Goal: Task Accomplishment & Management: Manage account settings

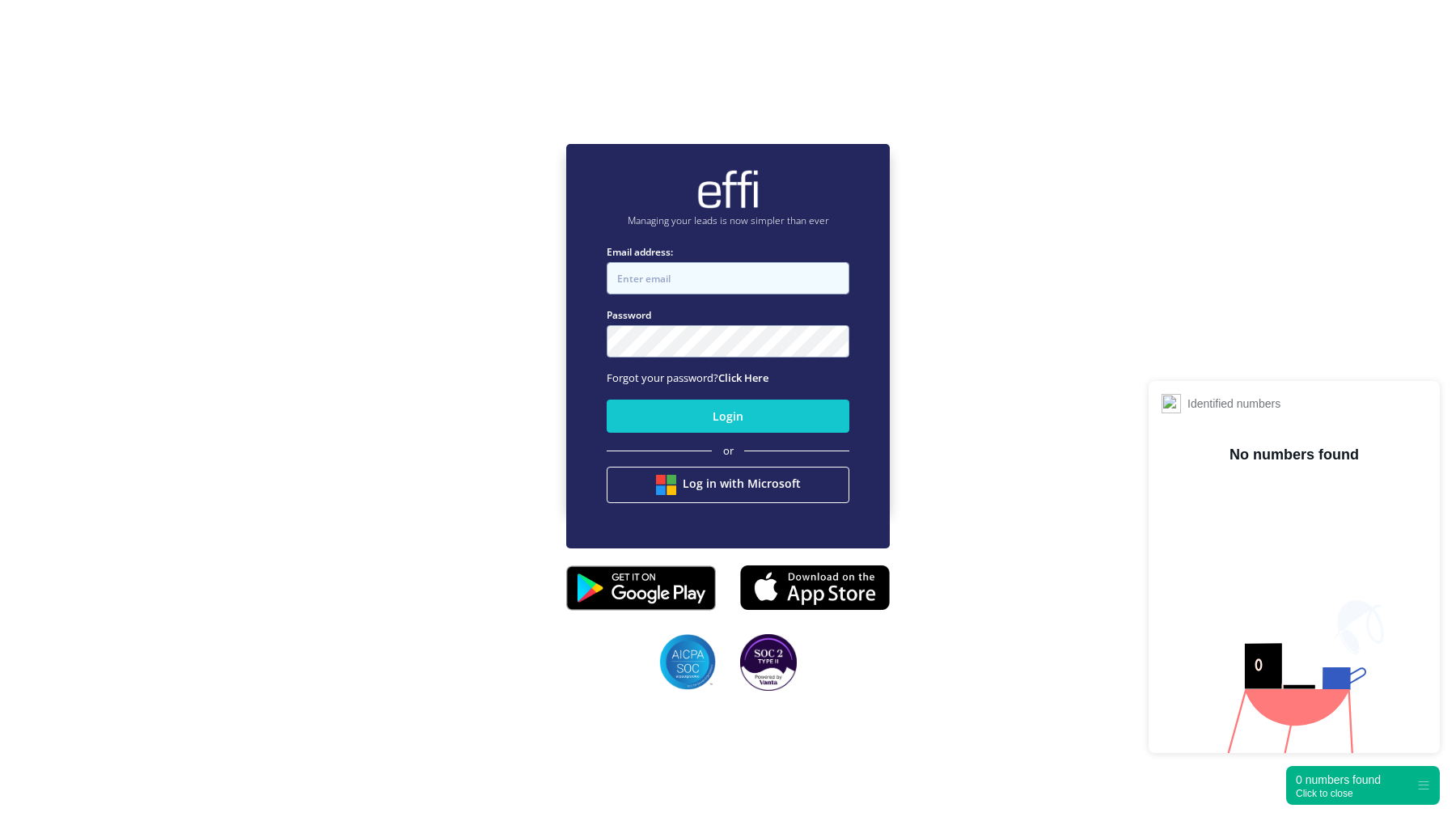
type input "[EMAIL_ADDRESS][DOMAIN_NAME]"
click at [746, 283] on input "[EMAIL_ADDRESS][DOMAIN_NAME]" at bounding box center [728, 278] width 243 height 33
click at [259, 189] on div "Managing your leads is now simpler than ever Email address: andy.t+1@effi.com.a…" at bounding box center [728, 325] width 1456 height 821
click at [691, 269] on input "[EMAIL_ADDRESS][DOMAIN_NAME]" at bounding box center [728, 278] width 243 height 33
click at [711, 286] on input "[EMAIL_ADDRESS][DOMAIN_NAME]" at bounding box center [728, 278] width 243 height 33
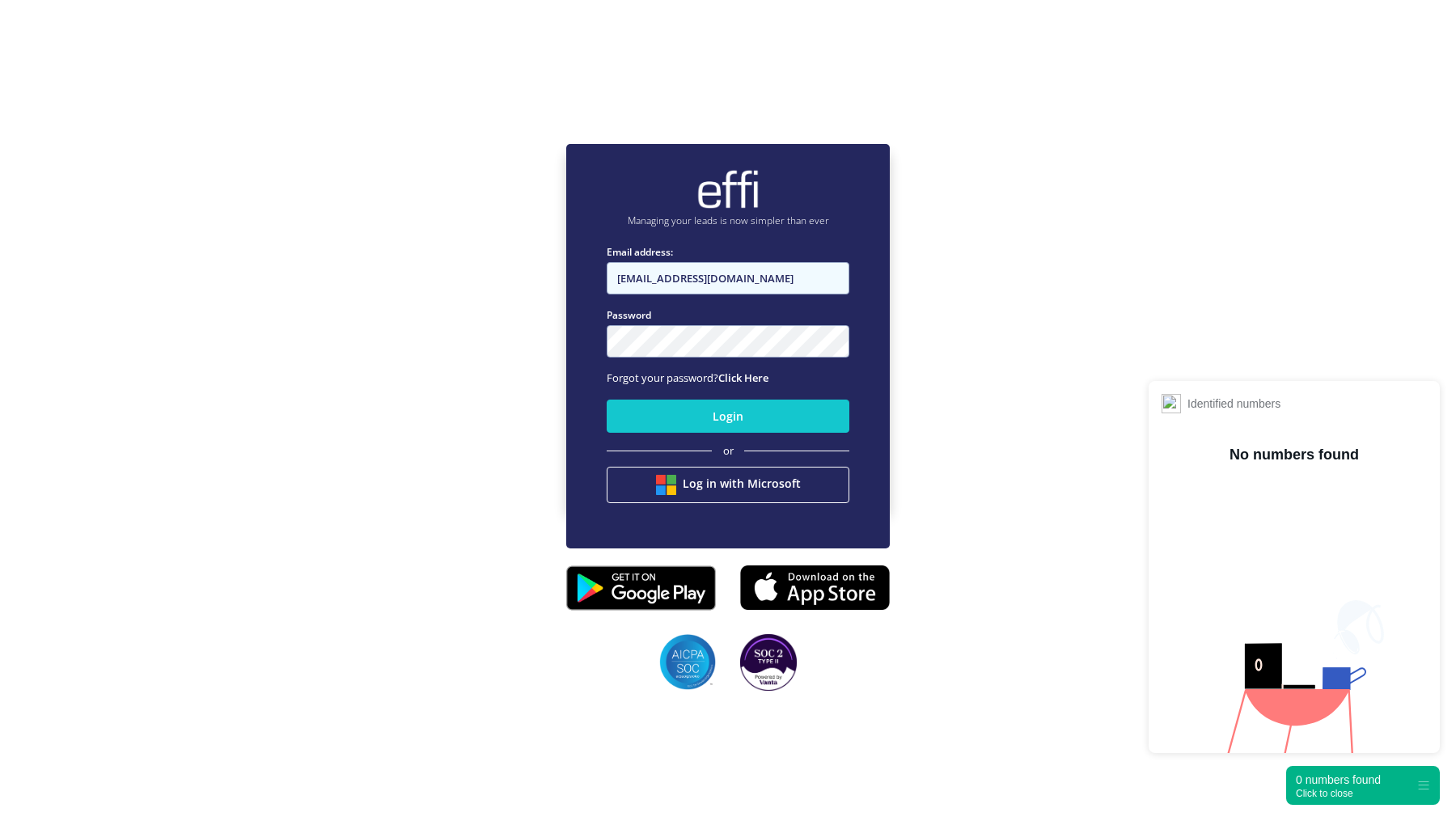
click at [711, 286] on input "[EMAIL_ADDRESS][DOMAIN_NAME]" at bounding box center [728, 278] width 243 height 33
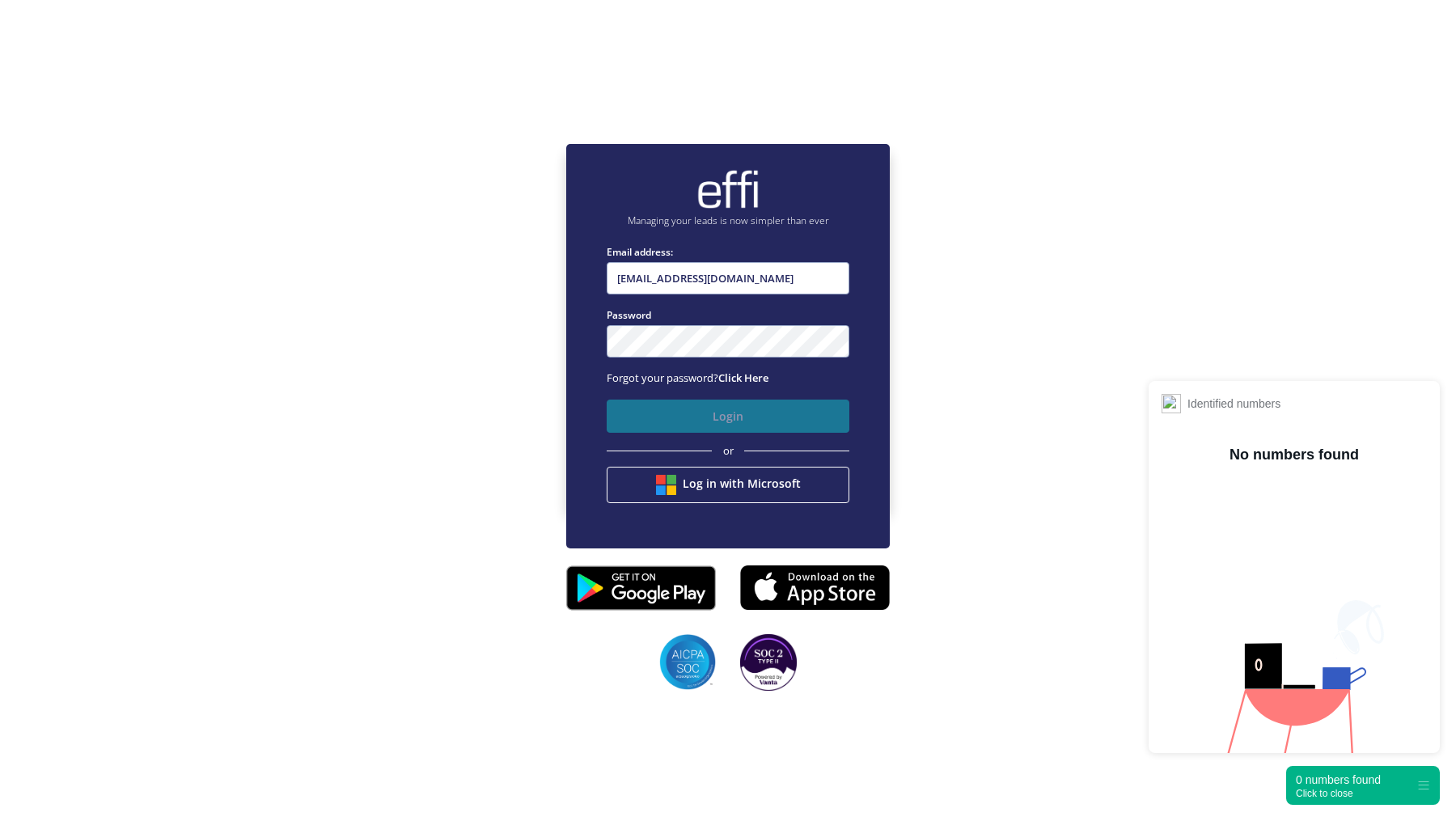
click at [694, 413] on button "Login" at bounding box center [728, 415] width 243 height 34
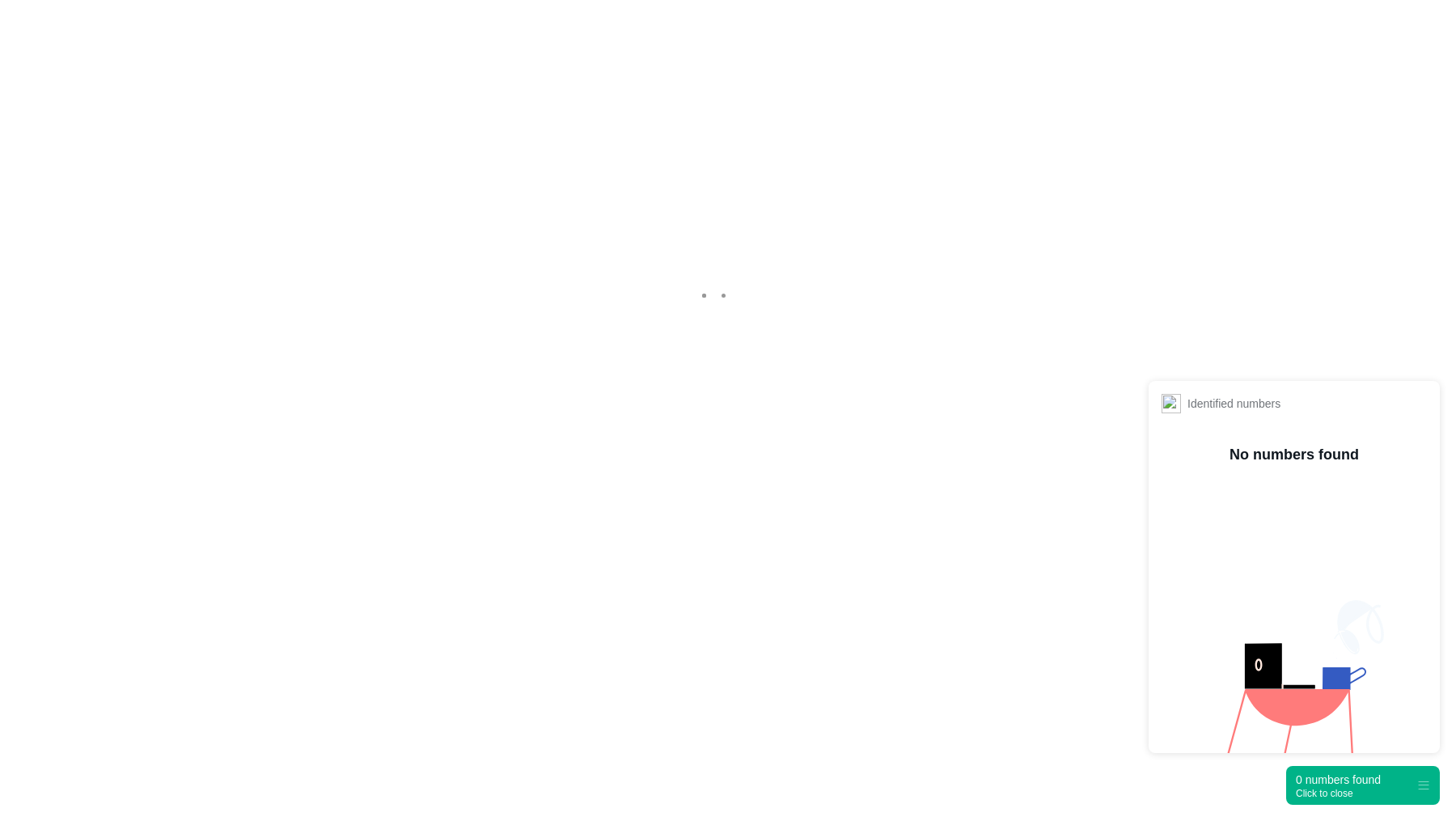
click at [1346, 799] on div "0 numbers found Click to close" at bounding box center [1363, 784] width 154 height 38
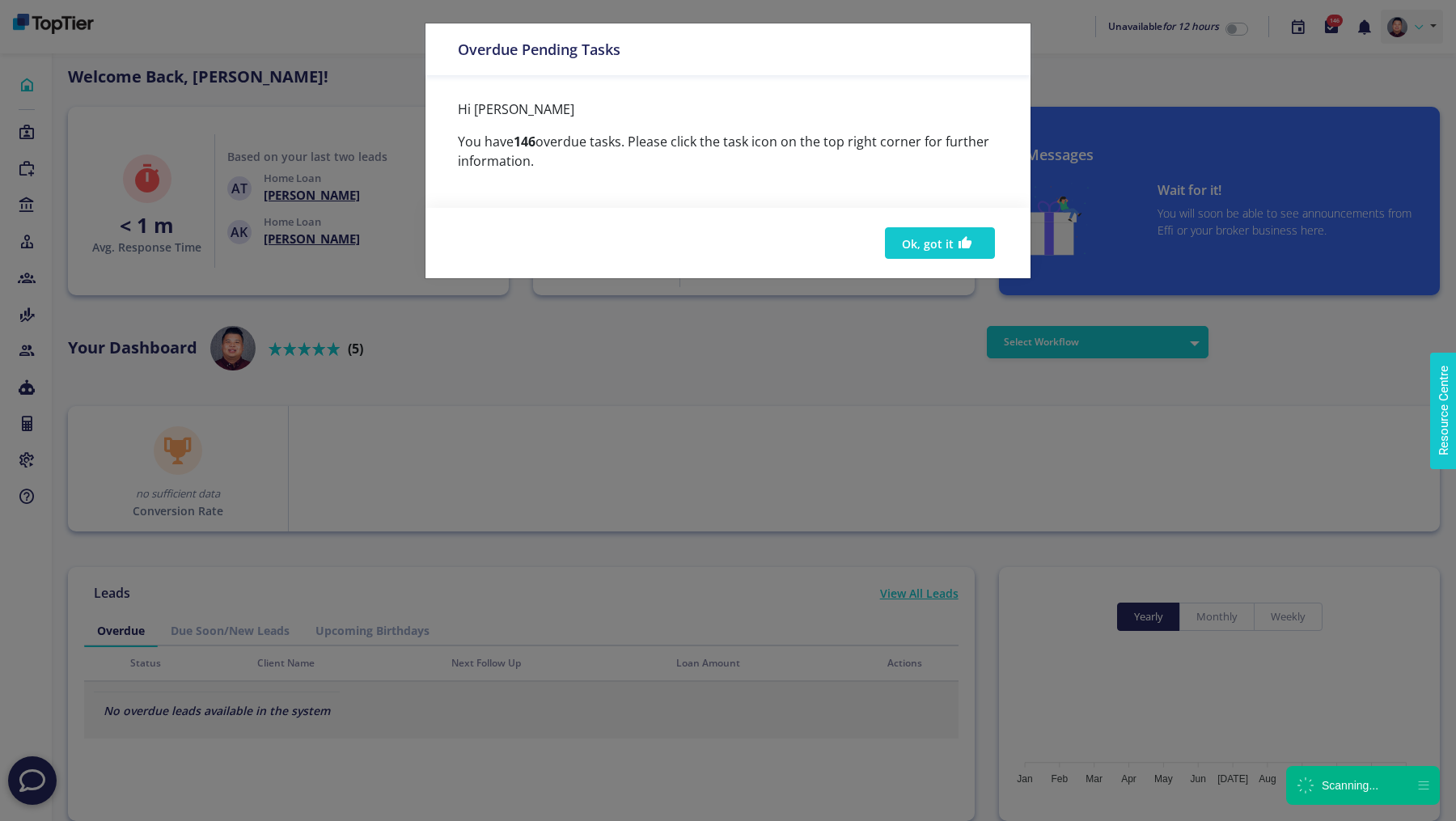
click at [1412, 29] on div "Overdue Pending Tasks Hi Andy You have 146 overdue tasks. Please click the task…" at bounding box center [728, 410] width 1456 height 821
click at [965, 245] on icon "button" at bounding box center [965, 243] width 15 height 20
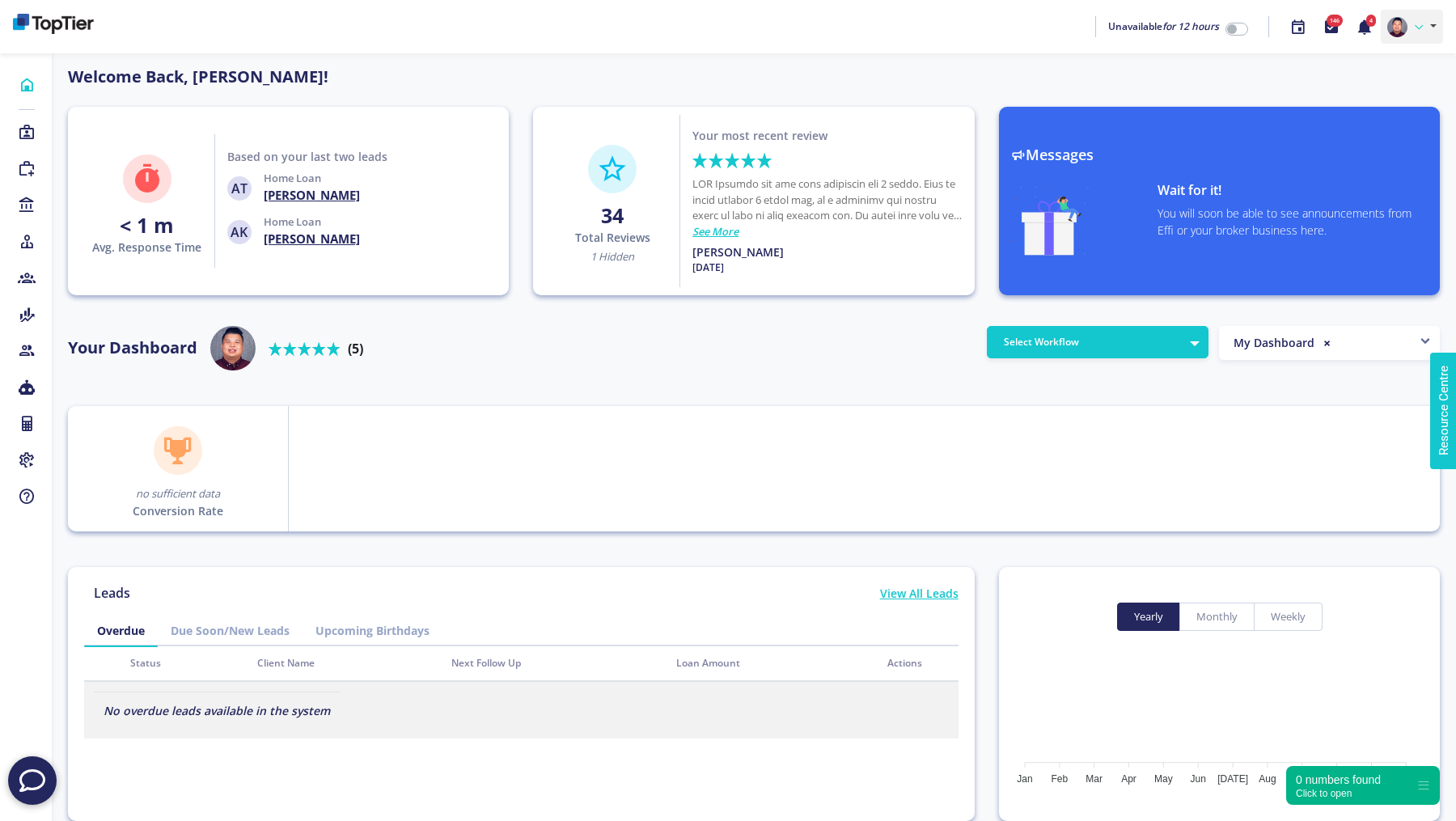
click at [1424, 25] on link at bounding box center [1412, 27] width 62 height 34
click at [1355, 113] on link "Settings" at bounding box center [1378, 111] width 128 height 24
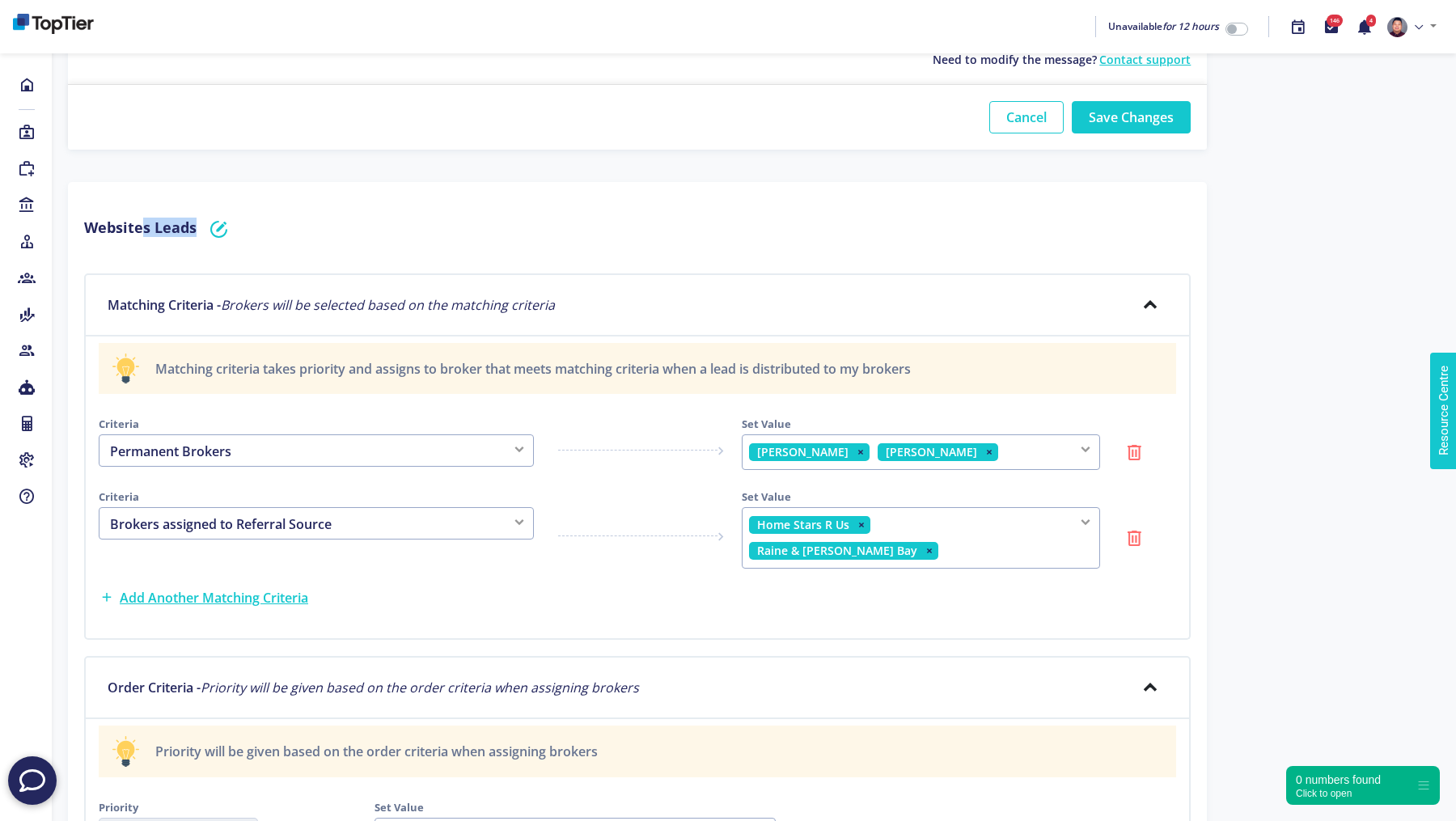
scroll to position [835, 0]
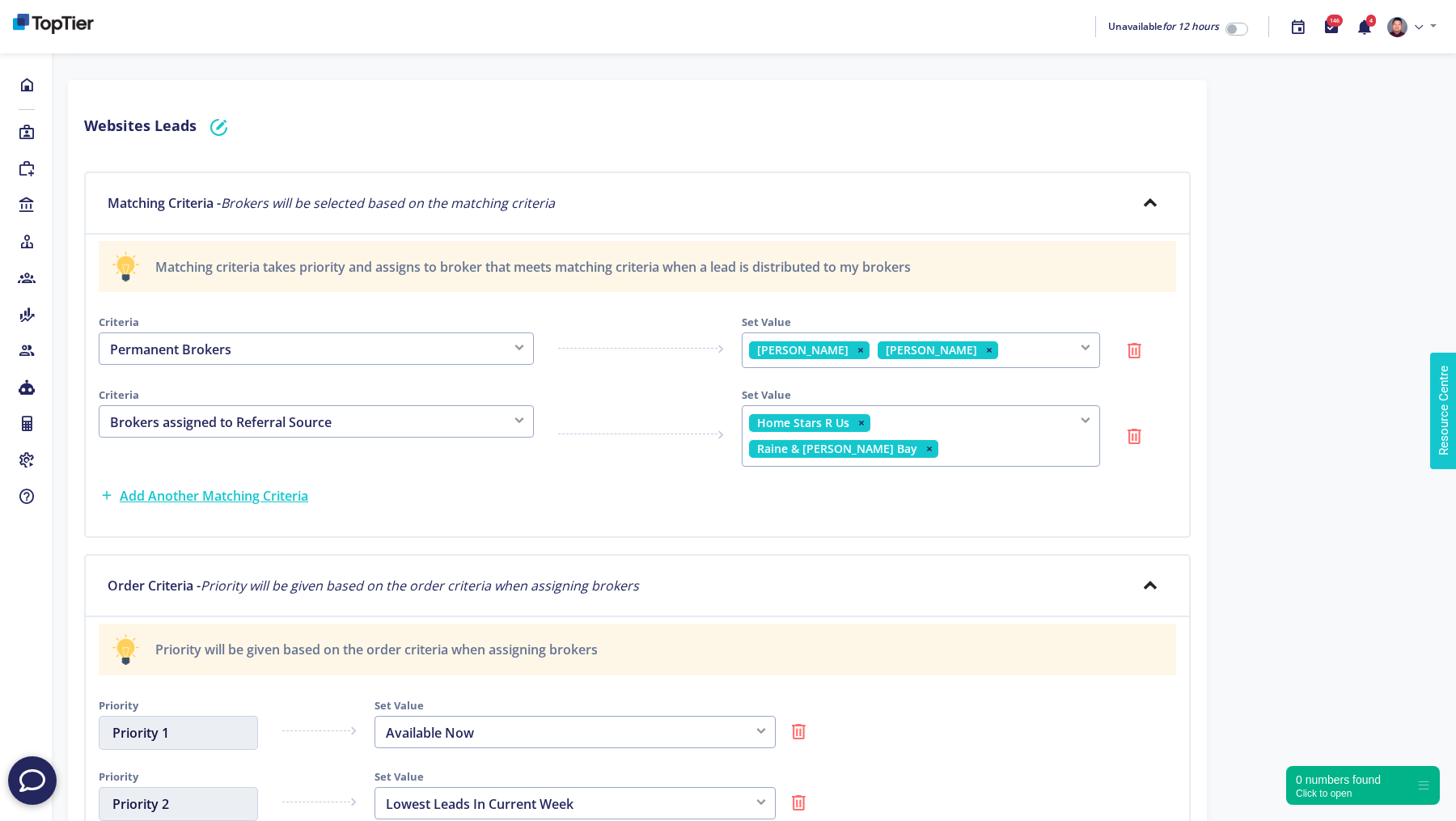
click at [578, 289] on div "Matching criteria takes priority and assigns to broker that meets matching crit…" at bounding box center [637, 386] width 1107 height 303
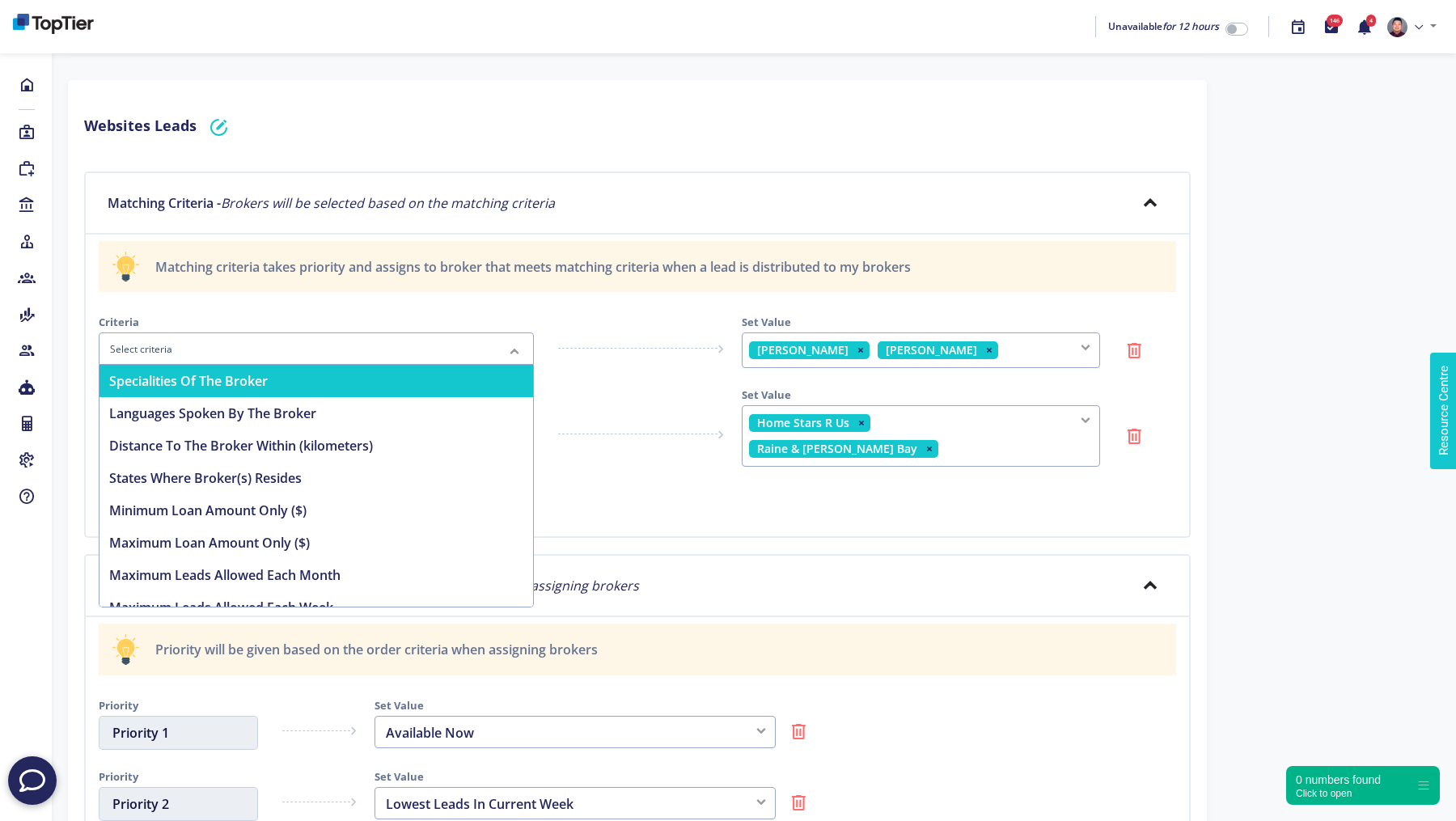
click at [547, 318] on div at bounding box center [637, 344] width 183 height 73
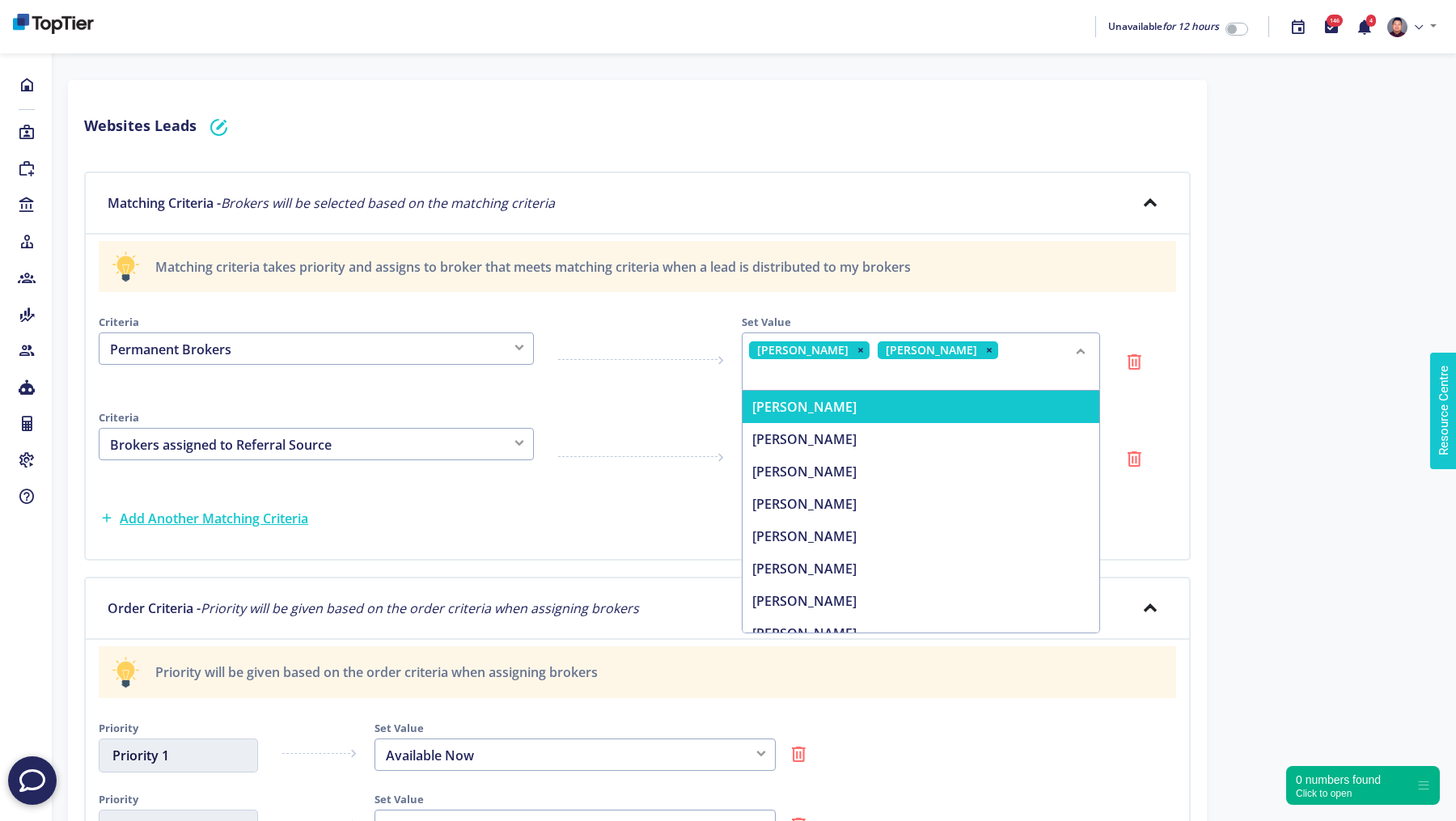
click at [964, 346] on div "Andy Law Andrew West" at bounding box center [921, 361] width 358 height 58
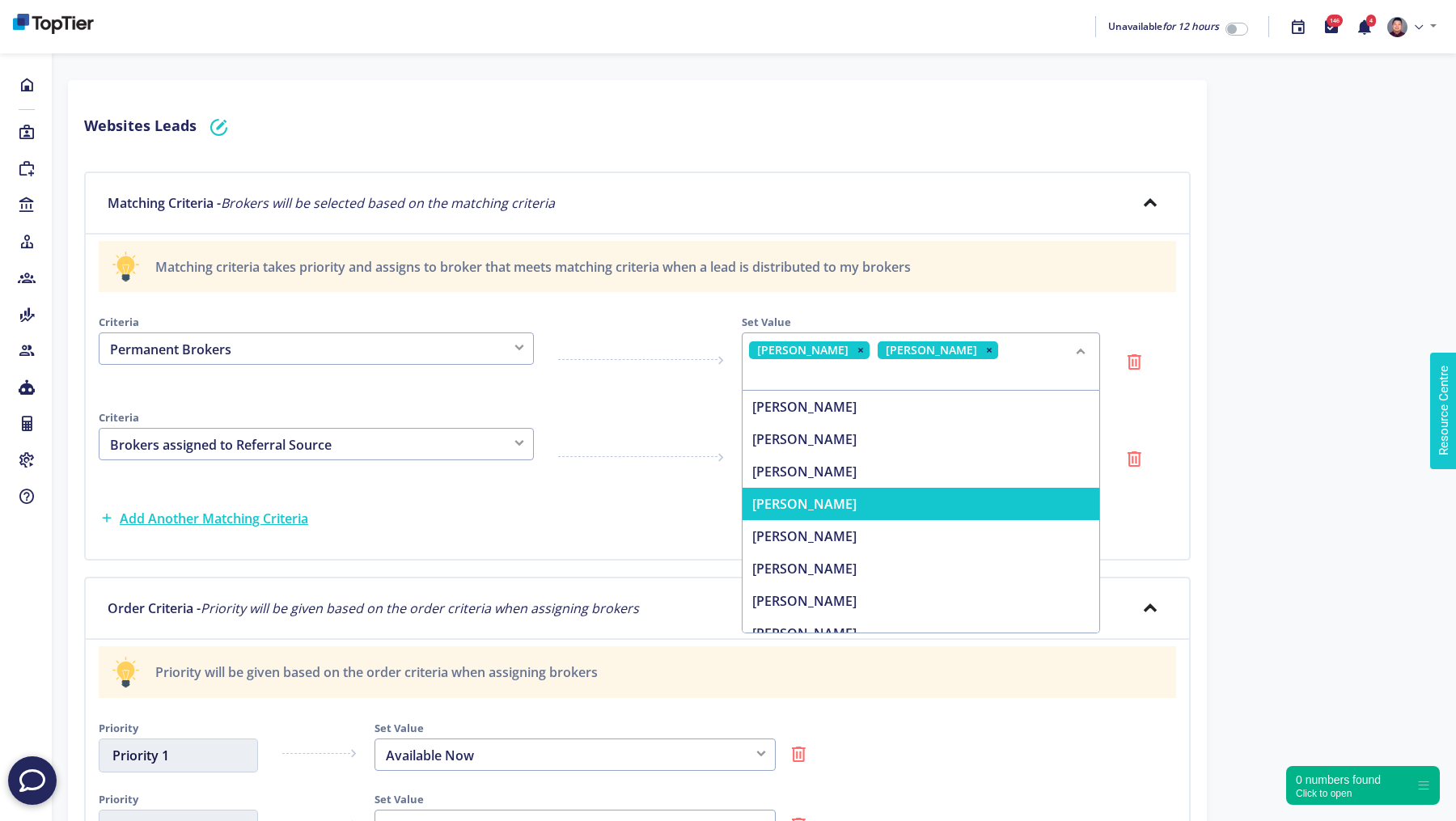
click at [919, 487] on span "[PERSON_NAME]" at bounding box center [933, 504] width 381 height 33
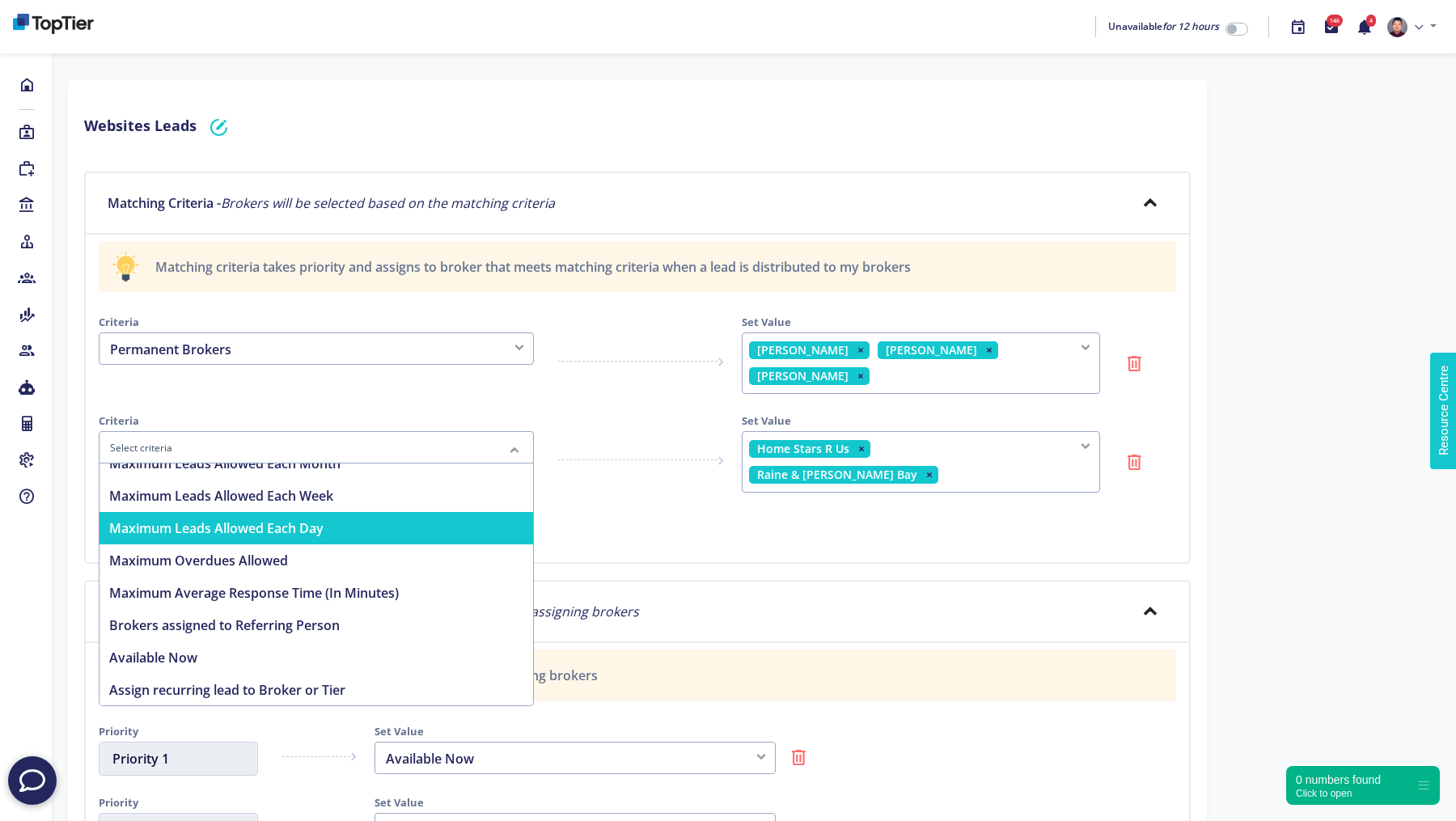
scroll to position [243, 0]
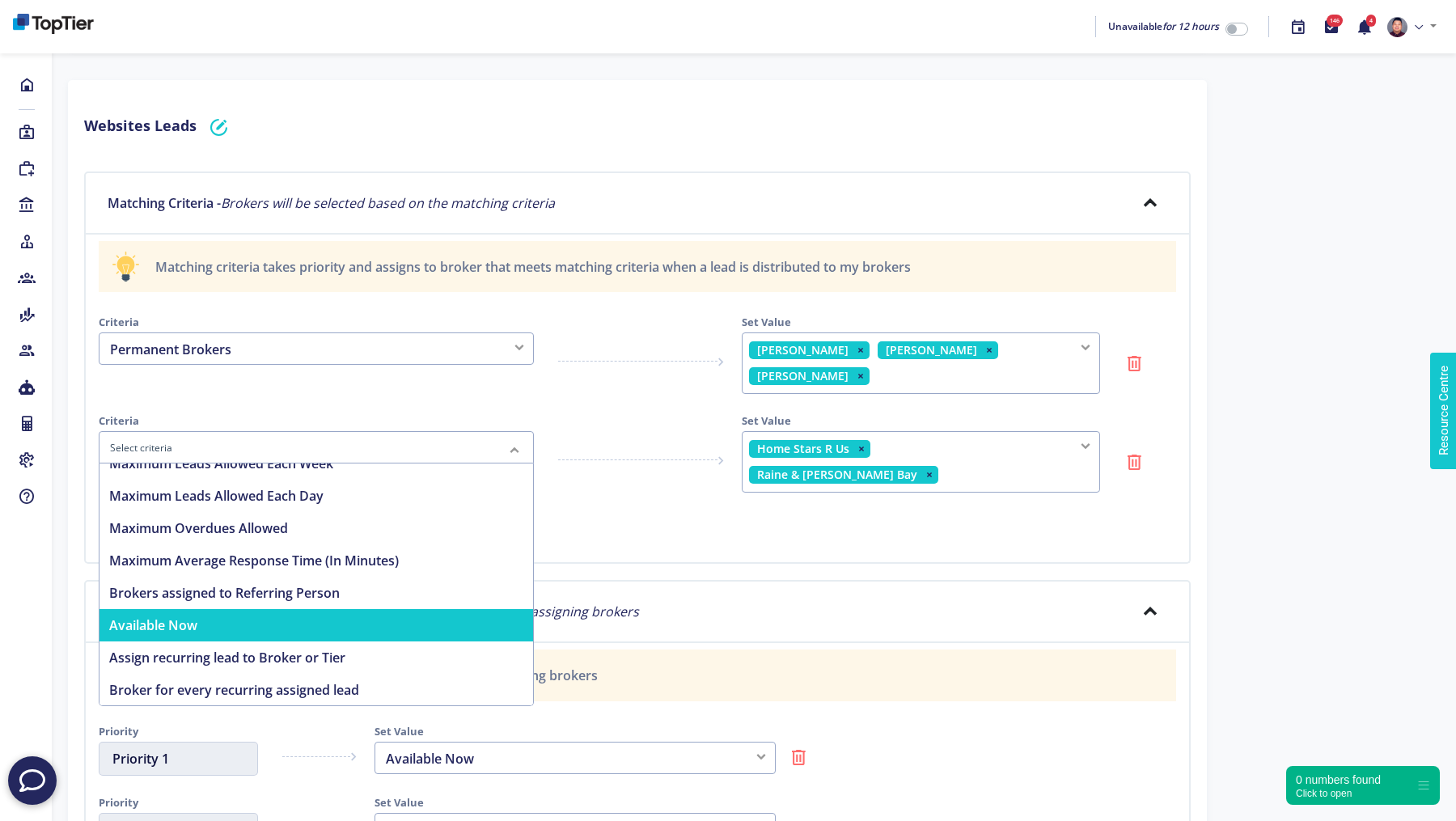
click at [264, 609] on span "Available Now" at bounding box center [317, 626] width 434 height 33
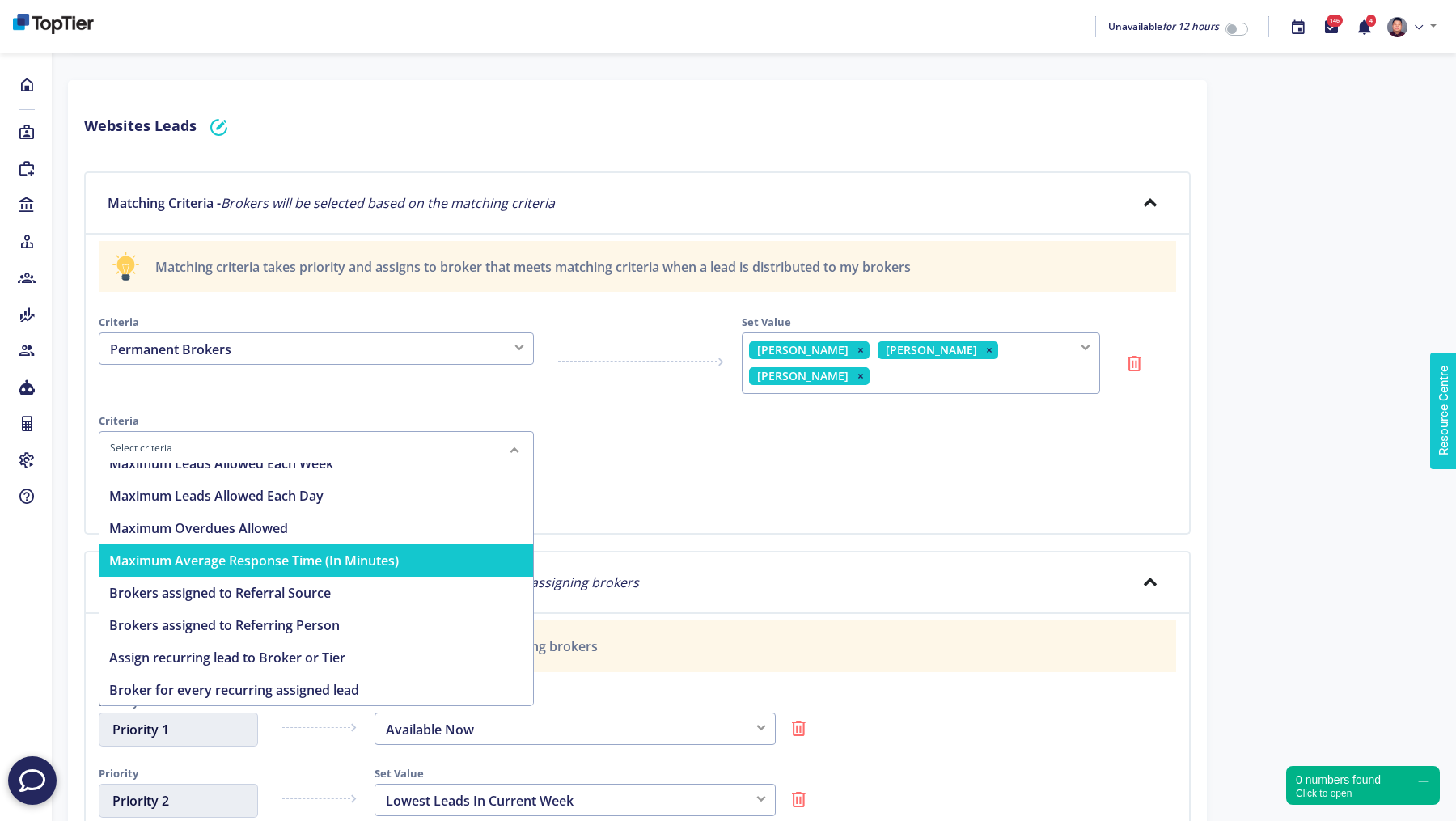
click at [595, 482] on div "Matching criteria takes priority and assigns to broker that meets matching crit…" at bounding box center [637, 384] width 1107 height 300
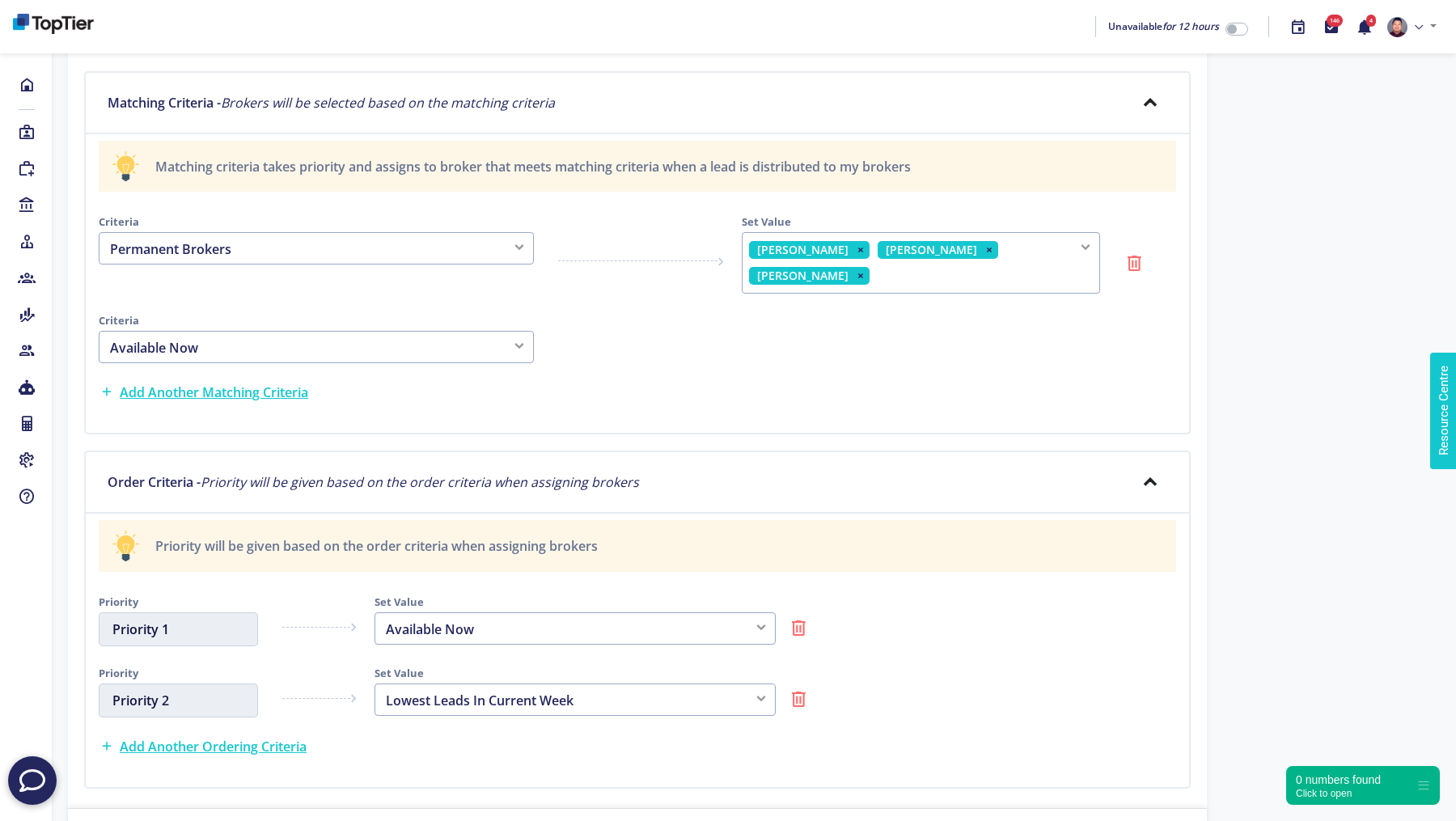
scroll to position [1069, 0]
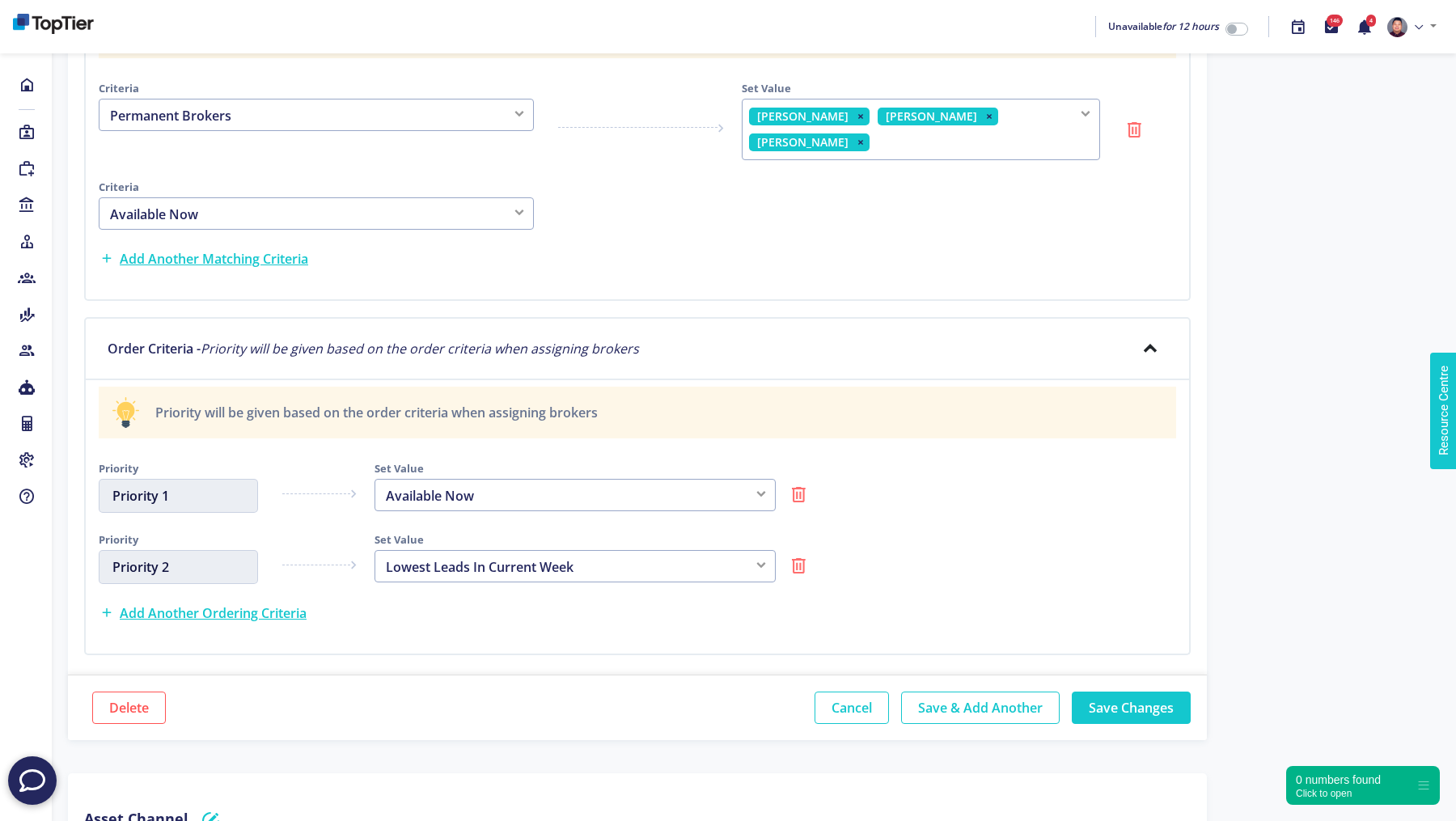
click at [312, 197] on div "Available Now" at bounding box center [317, 213] width 435 height 33
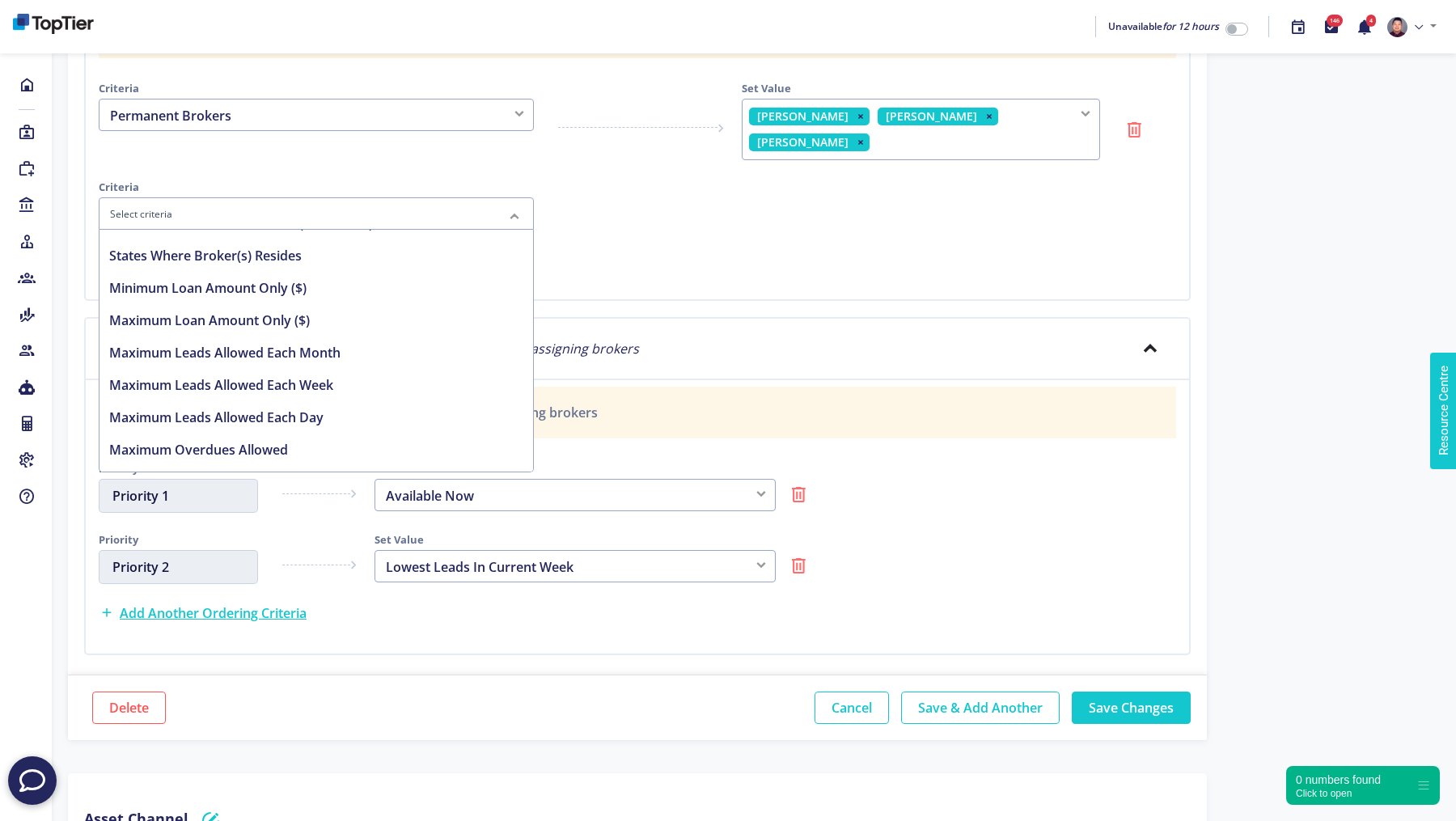
scroll to position [0, 0]
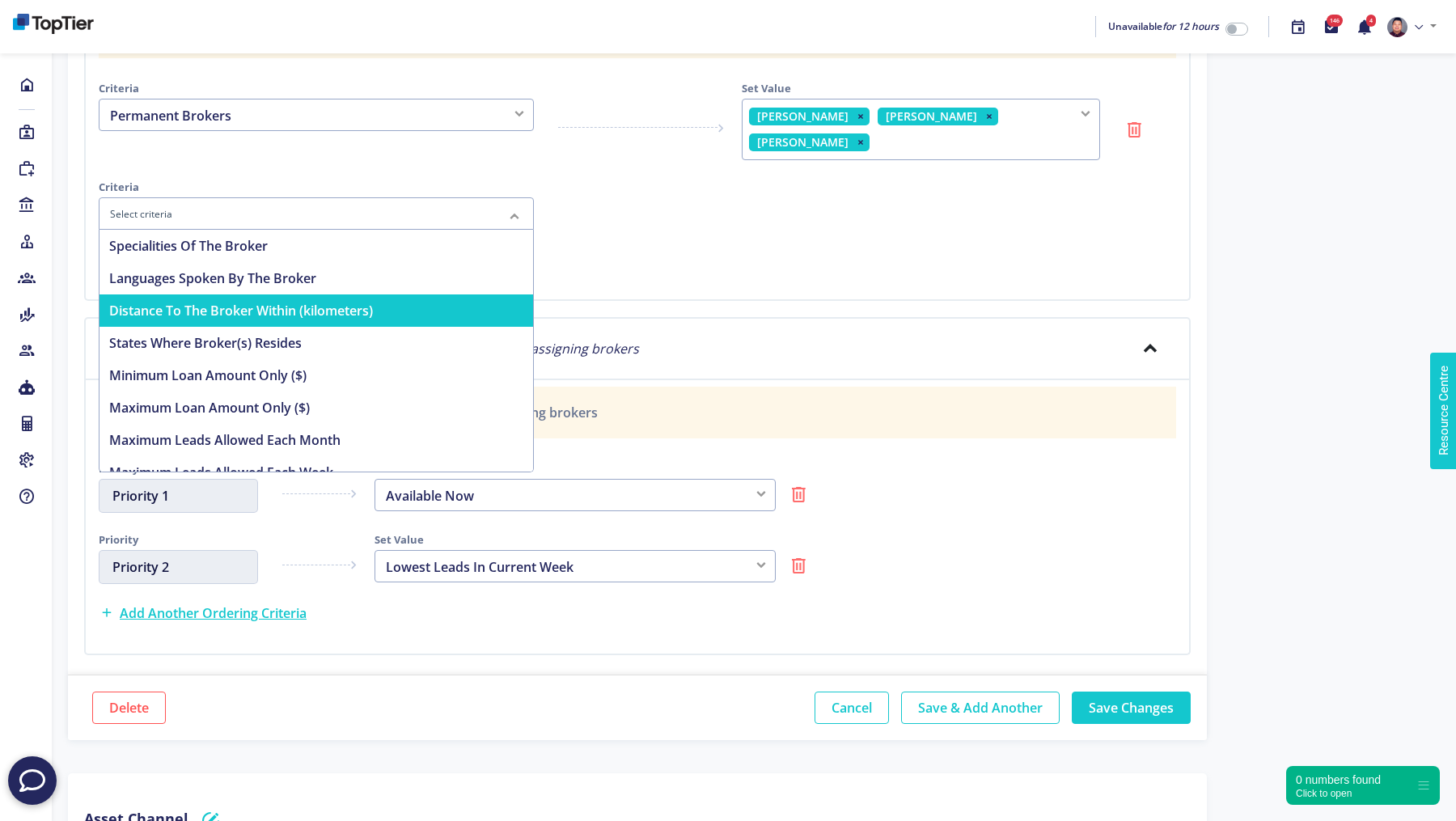
click at [244, 294] on span "Distance To The Broker Within (kilometers)" at bounding box center [317, 311] width 434 height 33
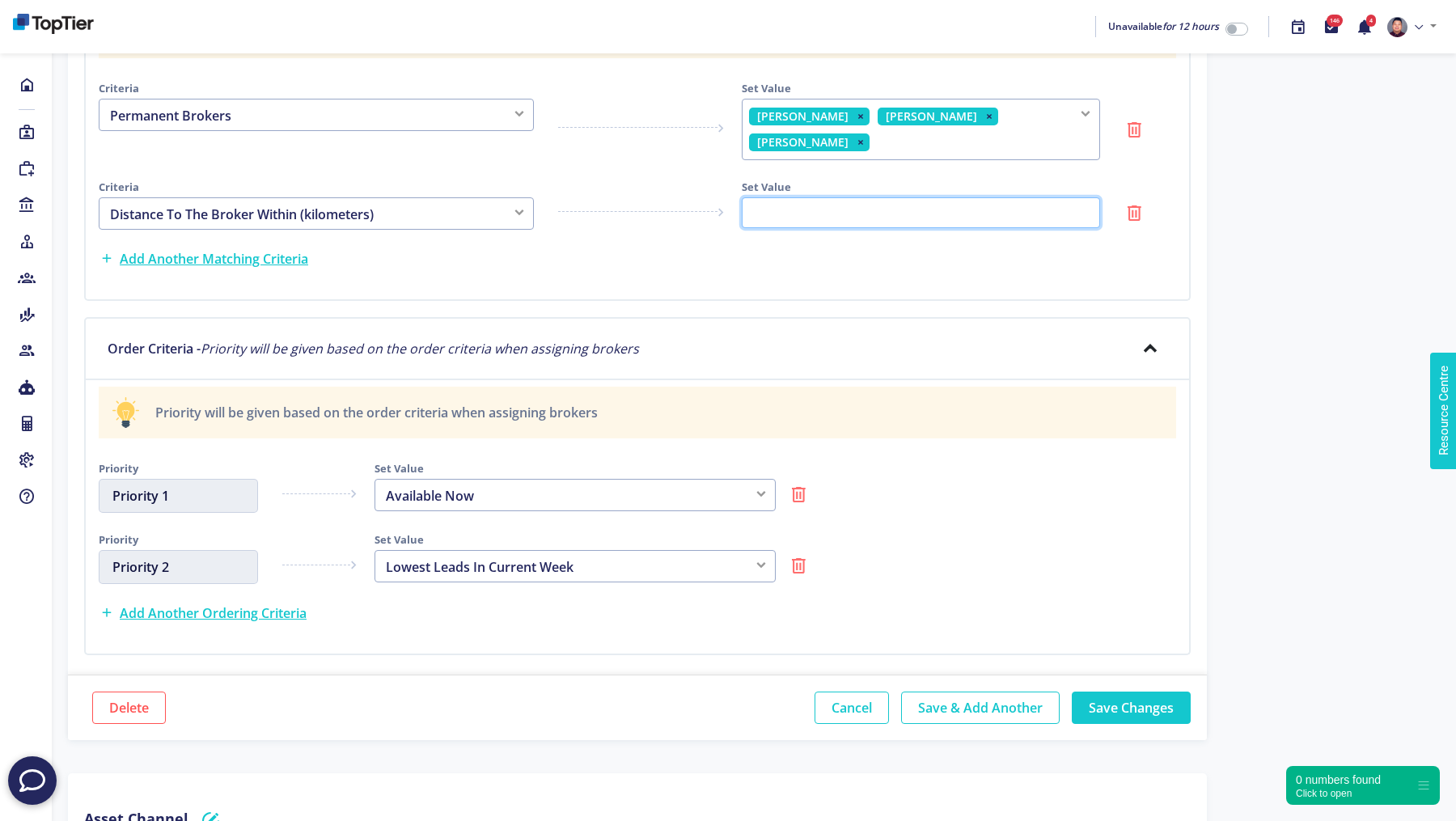
click at [836, 197] on input "number" at bounding box center [921, 213] width 358 height 31
type input "10"
click at [834, 232] on div "Criteria Permanent Brokers Specialities Of The Broker Languages Spoken By The B…" at bounding box center [637, 174] width 1077 height 200
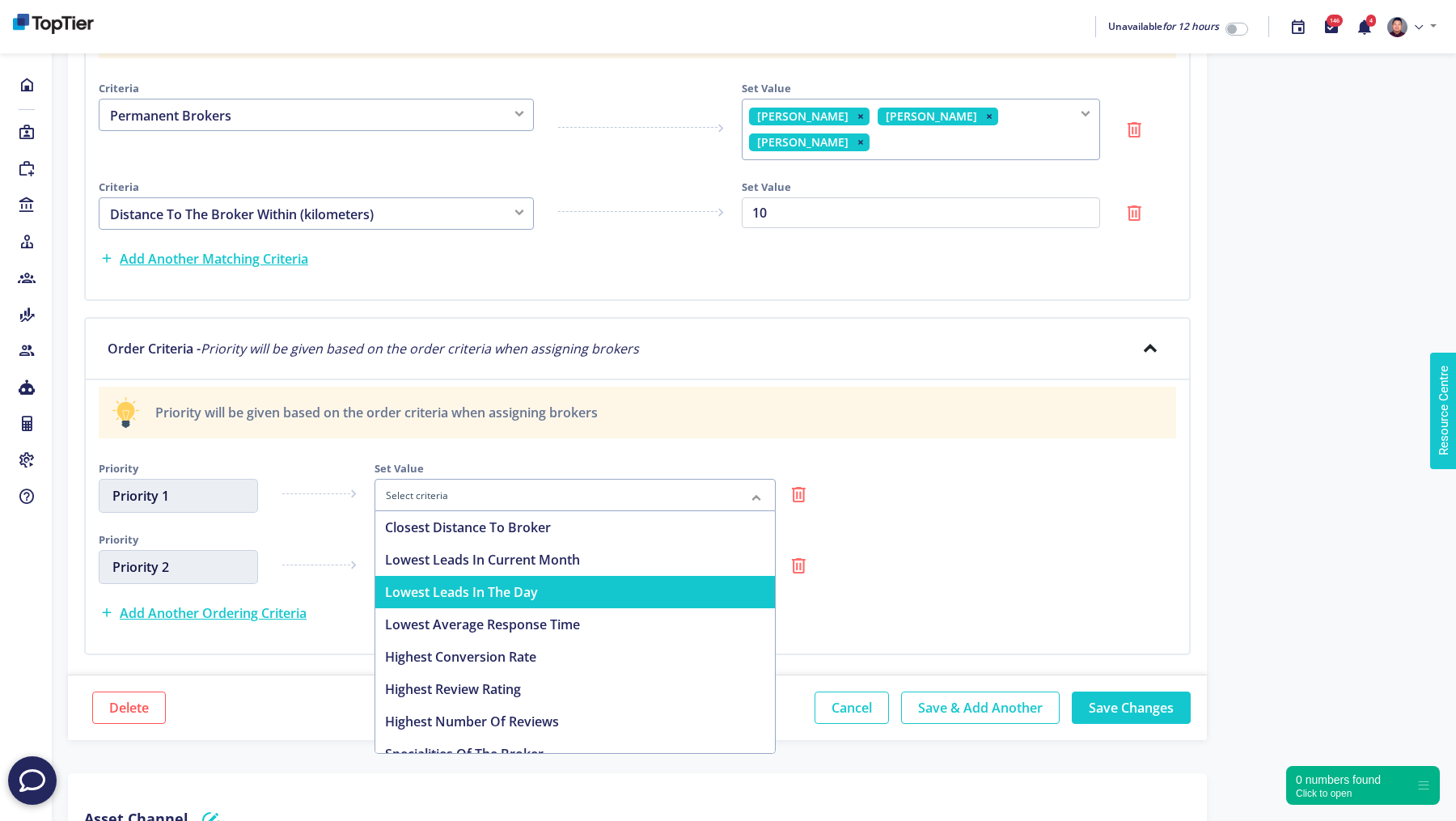
scroll to position [81, 0]
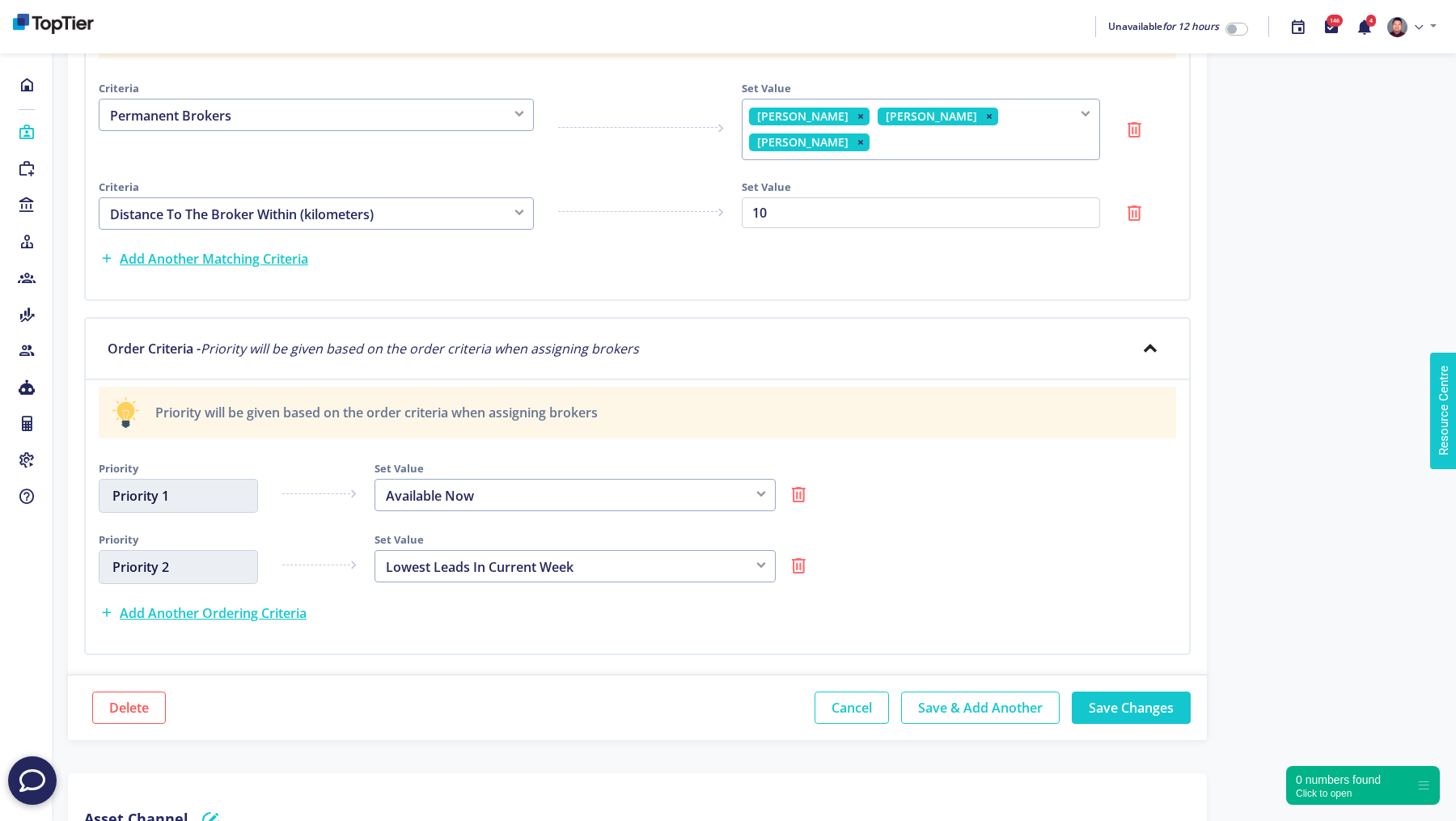
click at [20, 128] on icon at bounding box center [27, 132] width 18 height 16
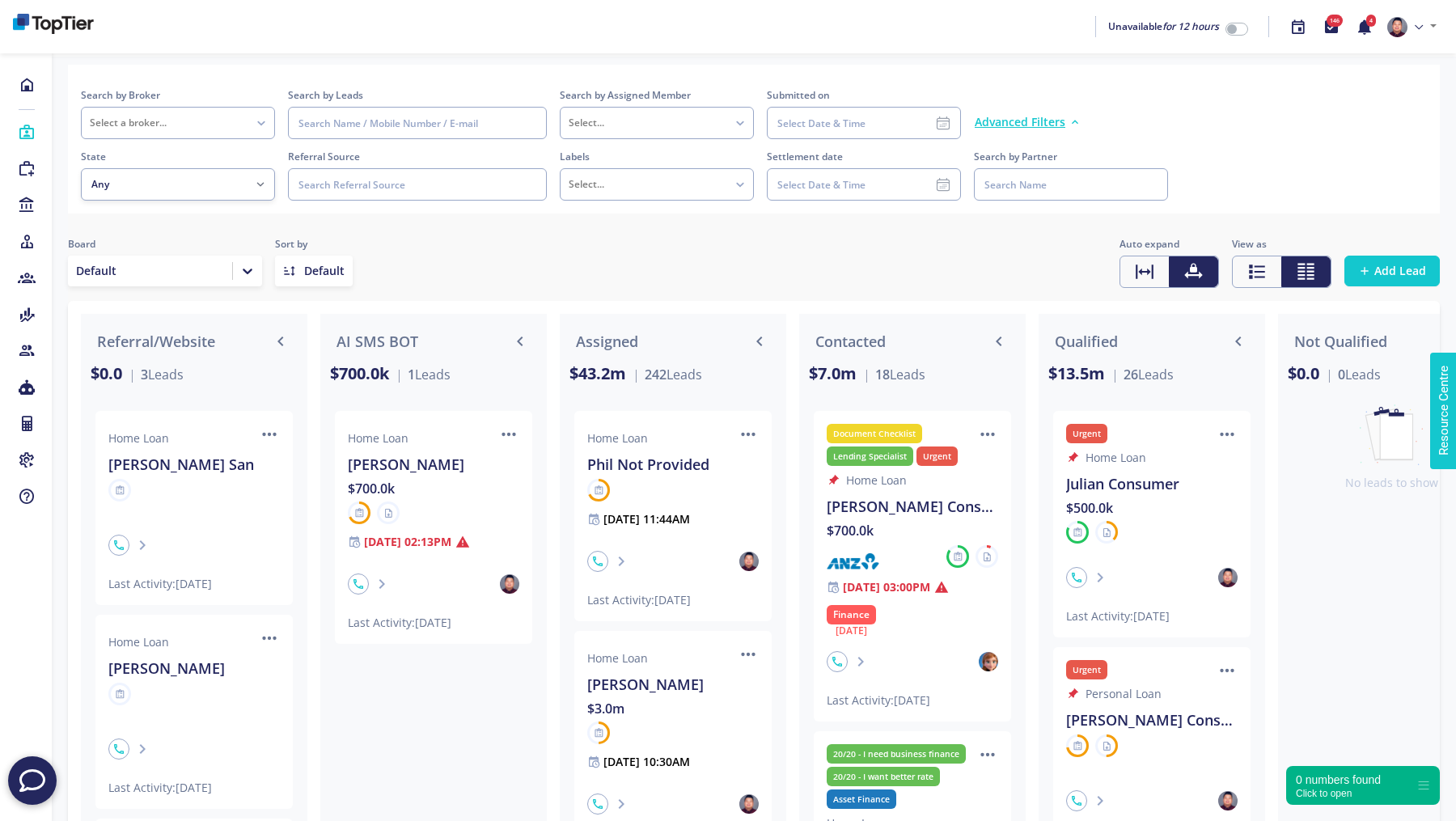
click at [269, 435] on icon "icon" at bounding box center [269, 434] width 15 height 3
click at [435, 242] on div "Board Default Sort by Default Auto expand View as Add Lead" at bounding box center [753, 262] width 1372 height 52
drag, startPoint x: 98, startPoint y: 325, endPoint x: 246, endPoint y: 341, distance: 148.9
click at [246, 341] on div "Referral/Website" at bounding box center [194, 341] width 207 height 36
click at [272, 433] on icon "icon" at bounding box center [269, 434] width 21 height 21
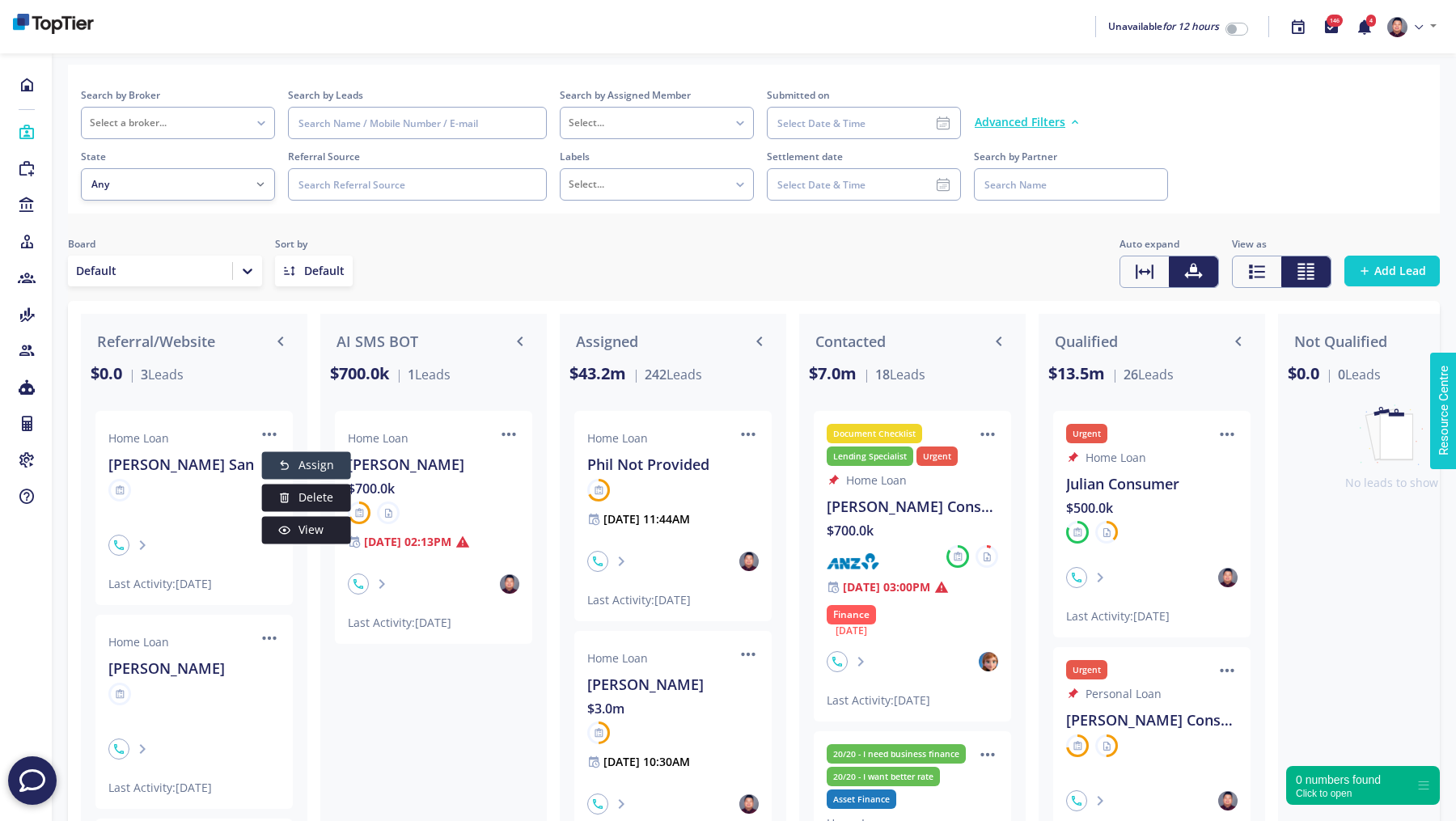
click at [317, 460] on span "Assign" at bounding box center [317, 465] width 36 height 20
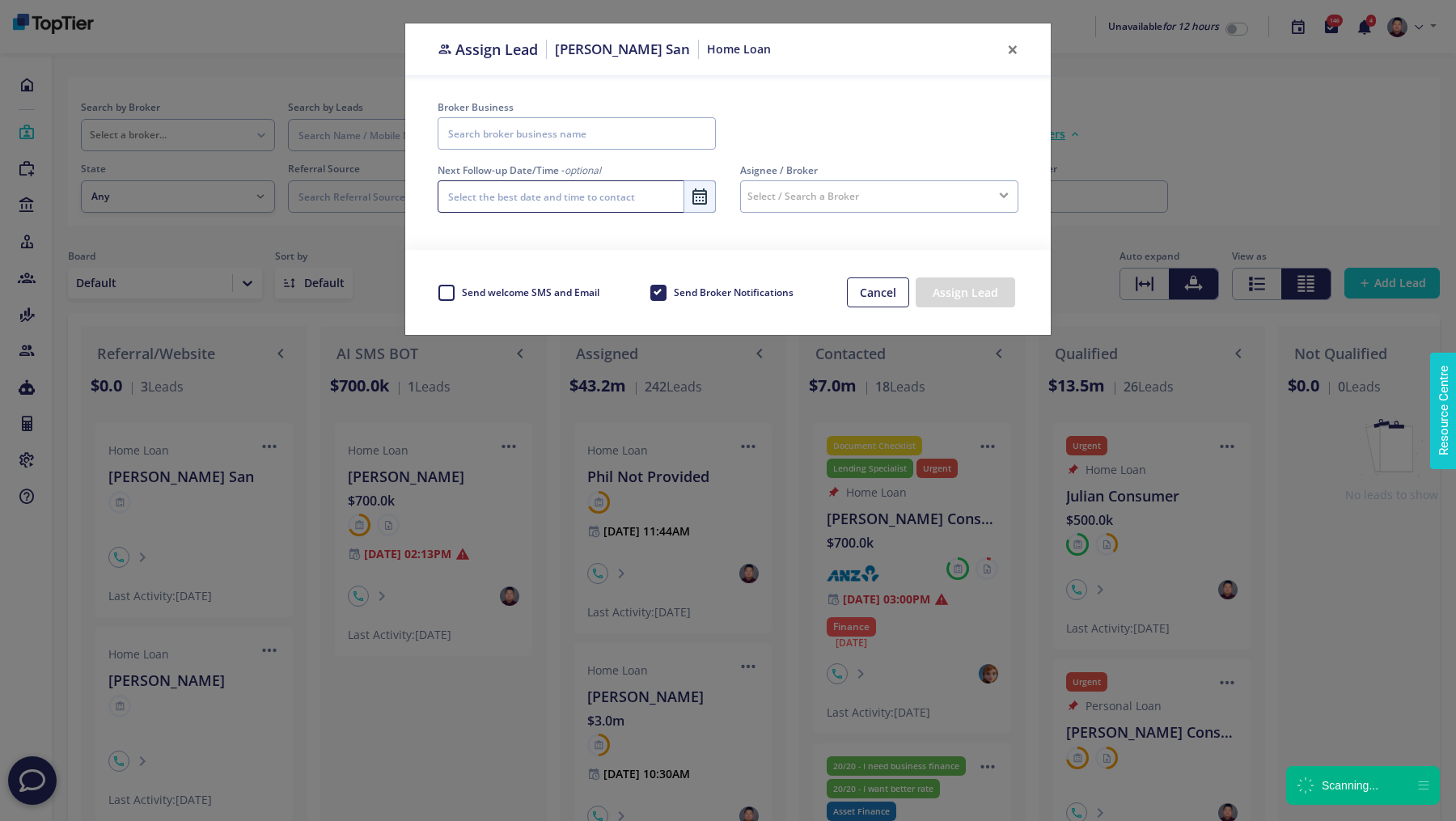
type input "Effi Finance"
click at [636, 237] on div "Broker Business Effi Finance Next Follow-up Date/Time - optional 2025 ... ... S…" at bounding box center [727, 163] width 645 height 175
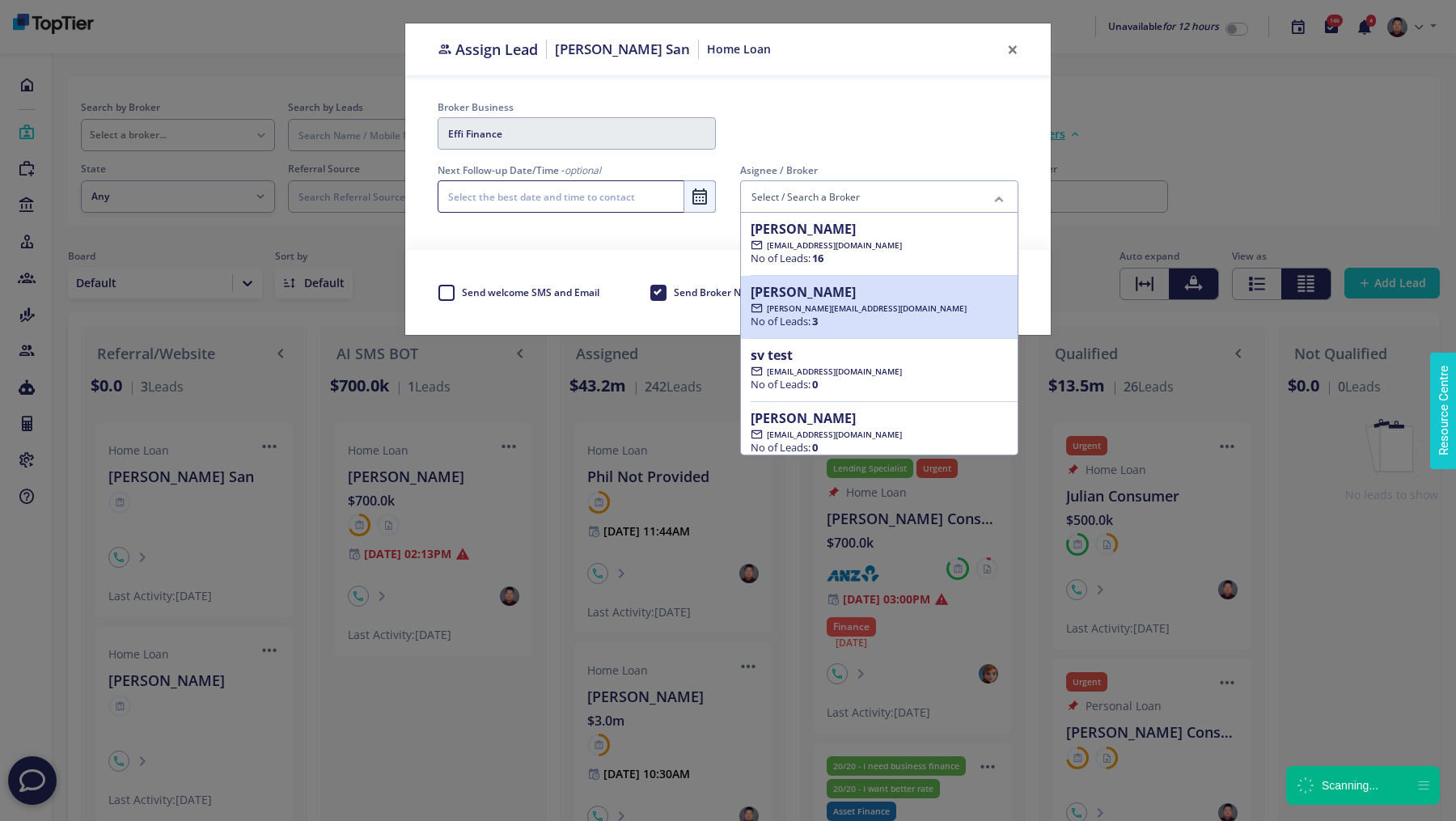
click at [831, 315] on div "juliedjanovic@gmail.com No of Leads: 3" at bounding box center [859, 315] width 216 height 27
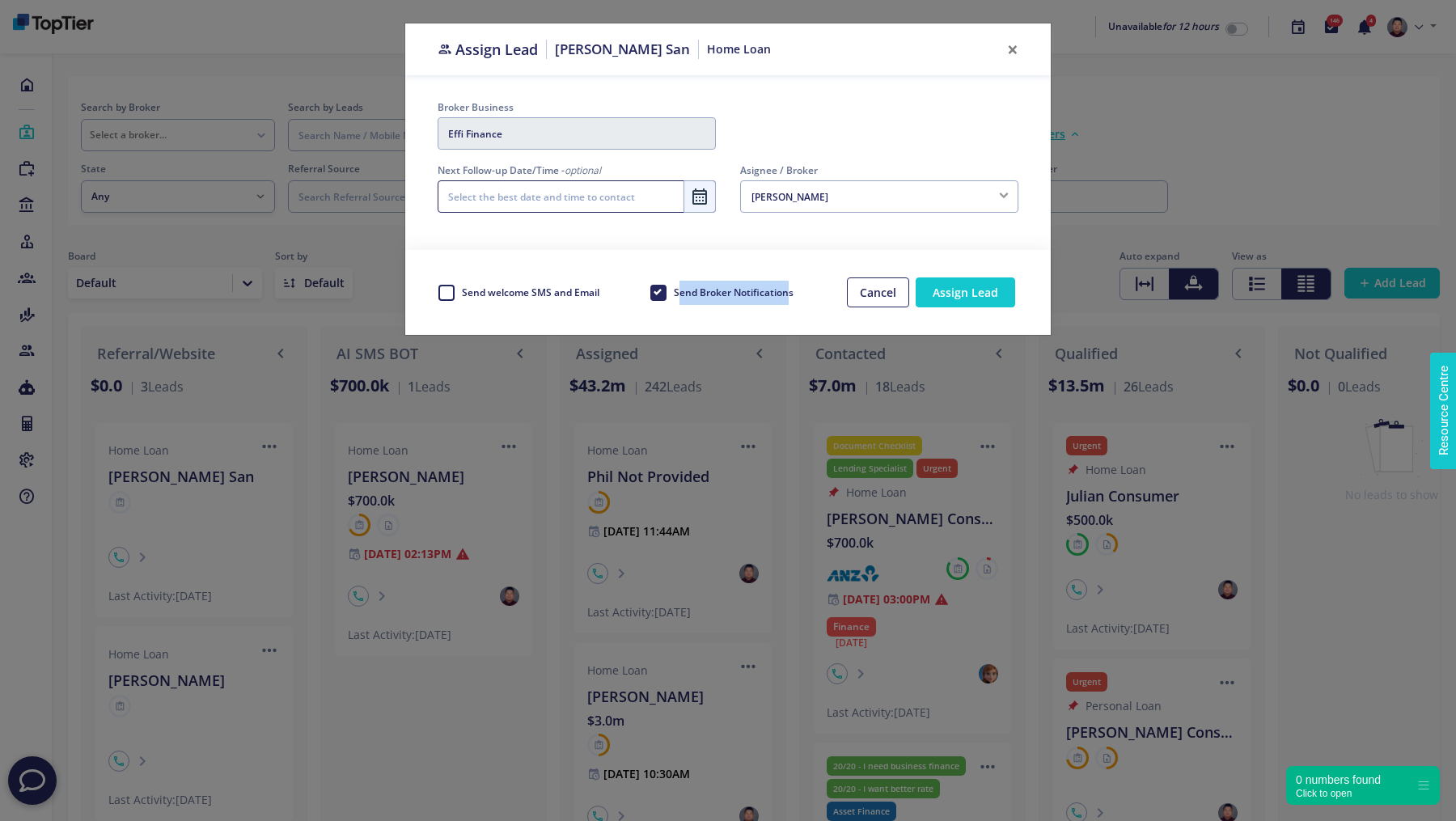
drag, startPoint x: 681, startPoint y: 291, endPoint x: 790, endPoint y: 295, distance: 109.1
click at [790, 295] on span "Send Broker Notifications" at bounding box center [734, 292] width 119 height 14
click at [461, 295] on label "Send welcome SMS and Email" at bounding box center [530, 293] width 139 height 25
click at [441, 295] on input "Send welcome SMS and Email" at bounding box center [444, 289] width 13 height 16
click at [461, 295] on label "Send welcome SMS and Email" at bounding box center [530, 293] width 139 height 25
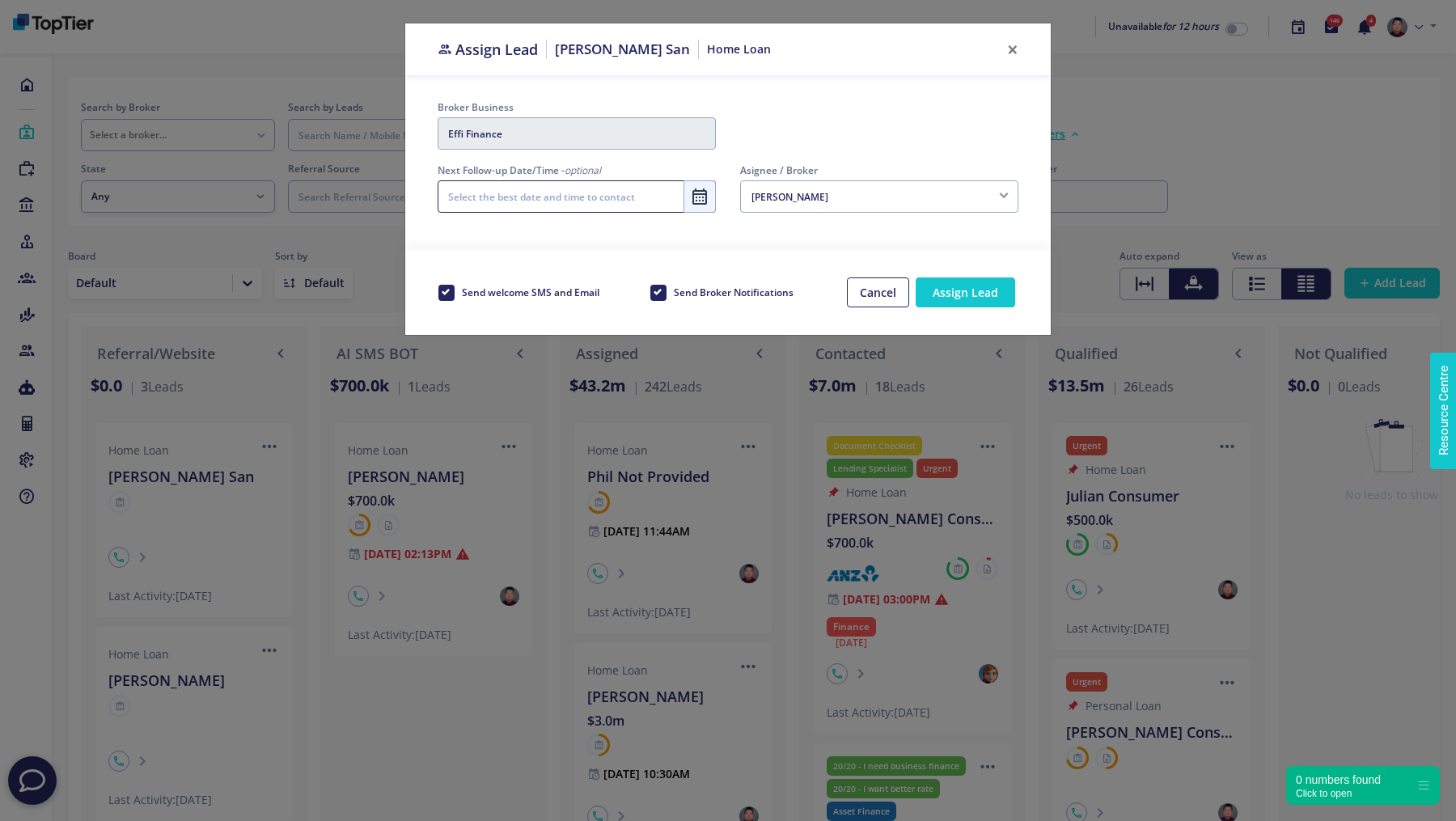
click at [442, 295] on input "Send welcome SMS and Email" at bounding box center [444, 289] width 13 height 16
click at [461, 292] on label "Send welcome SMS and Email" at bounding box center [530, 293] width 139 height 25
click at [449, 292] on input "Send welcome SMS and Email" at bounding box center [444, 289] width 13 height 16
click at [461, 294] on label "Send welcome SMS and Email" at bounding box center [530, 293] width 139 height 25
click at [441, 294] on input "Send welcome SMS and Email" at bounding box center [444, 289] width 13 height 16
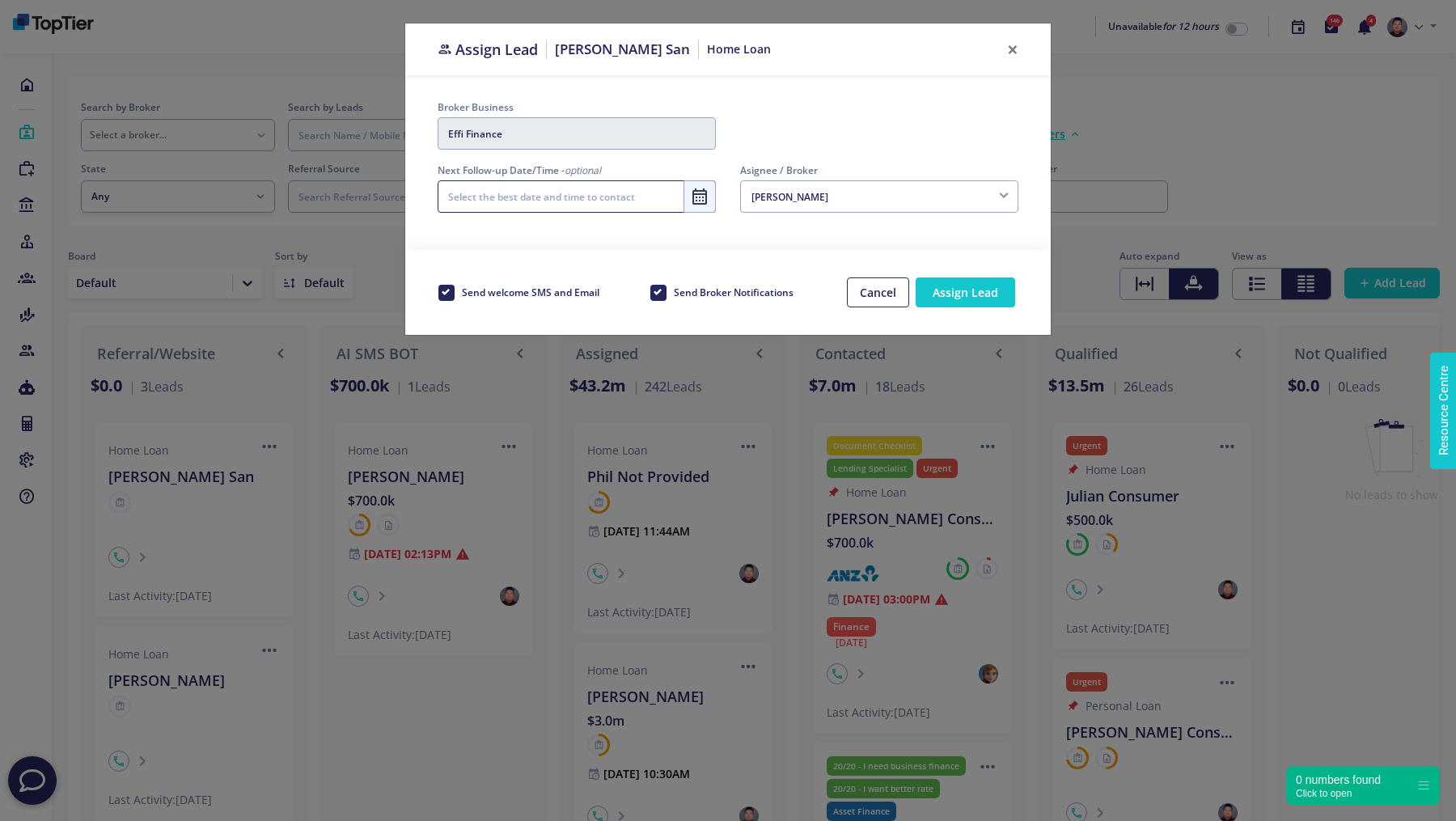
checkbox input "false"
click at [1017, 39] on button "×" at bounding box center [1012, 49] width 37 height 45
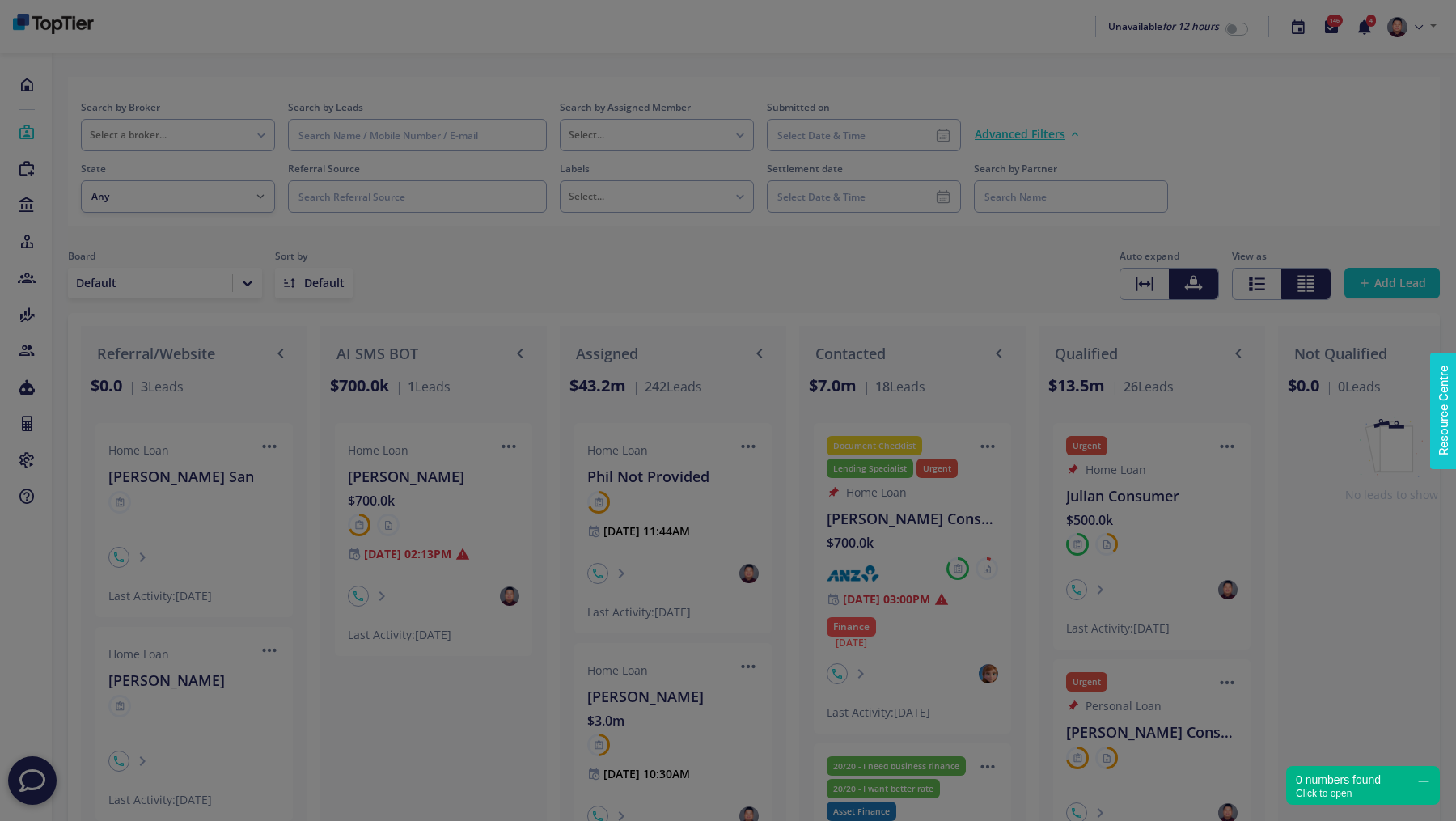
click at [995, 122] on div "Broker Business Effi Finance" at bounding box center [728, 90] width 605 height 63
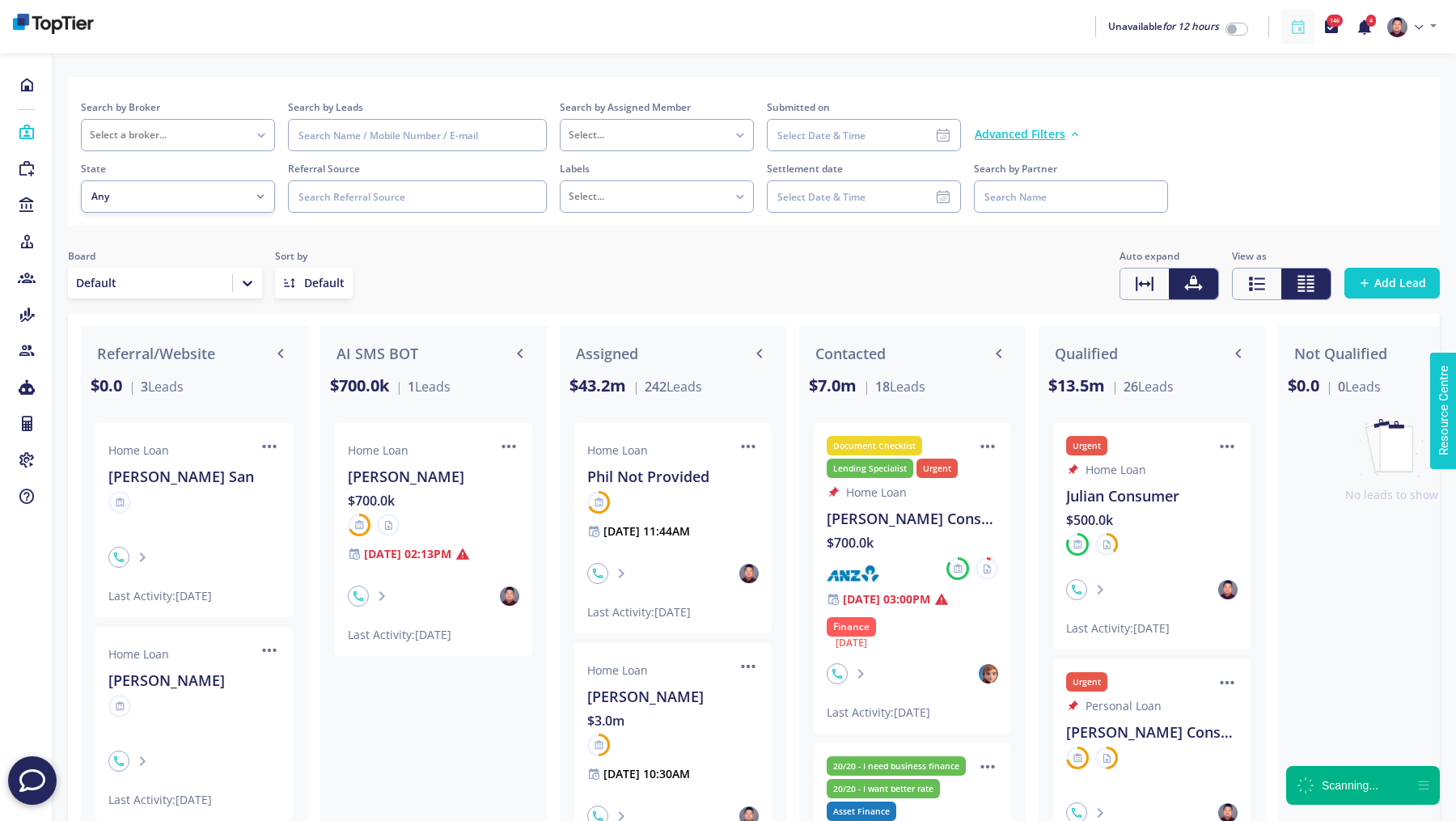
click at [1298, 20] on icon at bounding box center [1297, 27] width 17 height 19
click at [1408, 29] on link at bounding box center [1412, 27] width 62 height 34
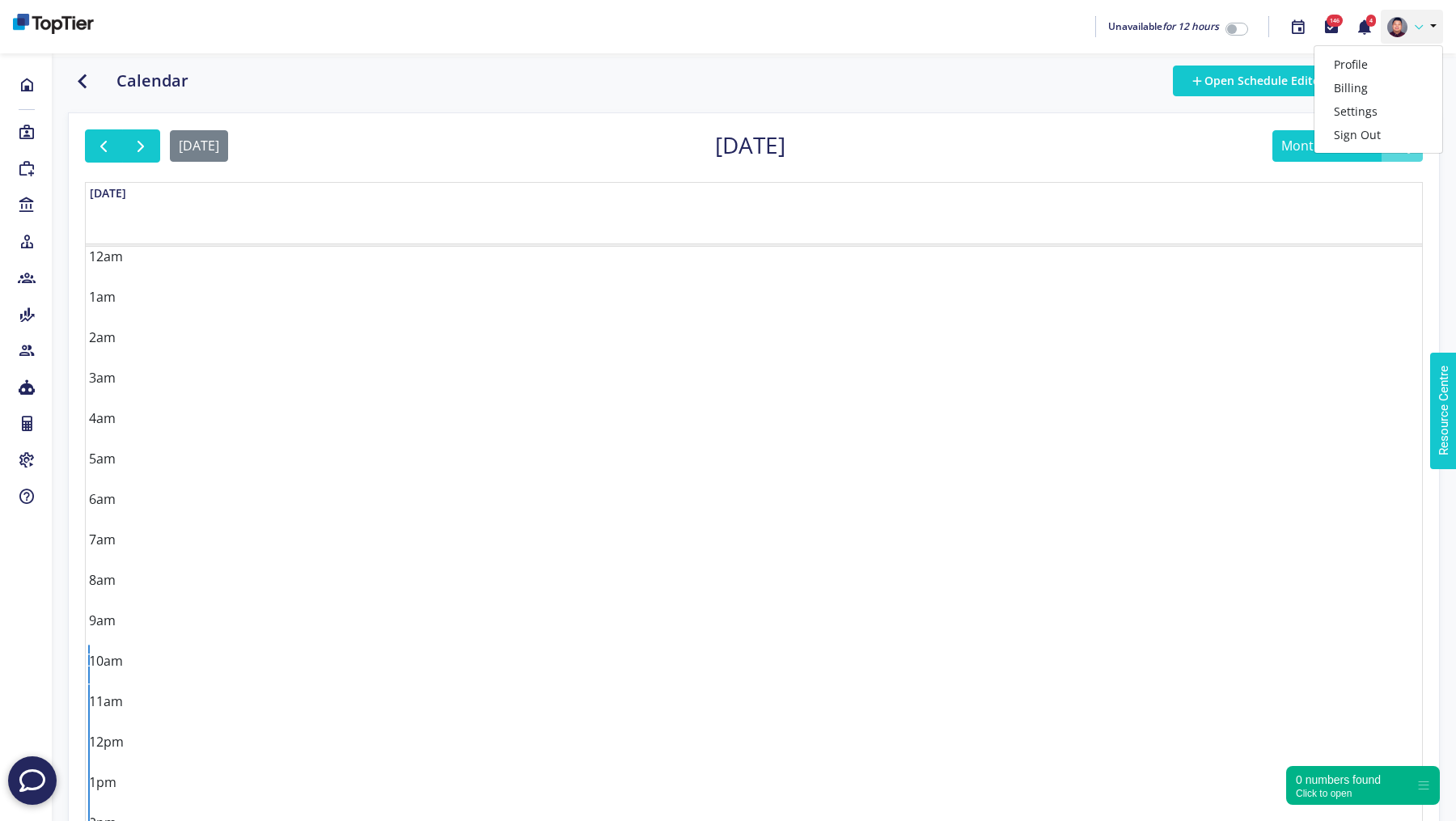
click at [1050, 79] on div "Calendar" at bounding box center [636, 81] width 1056 height 25
click at [1350, 149] on button "week" at bounding box center [1355, 146] width 52 height 32
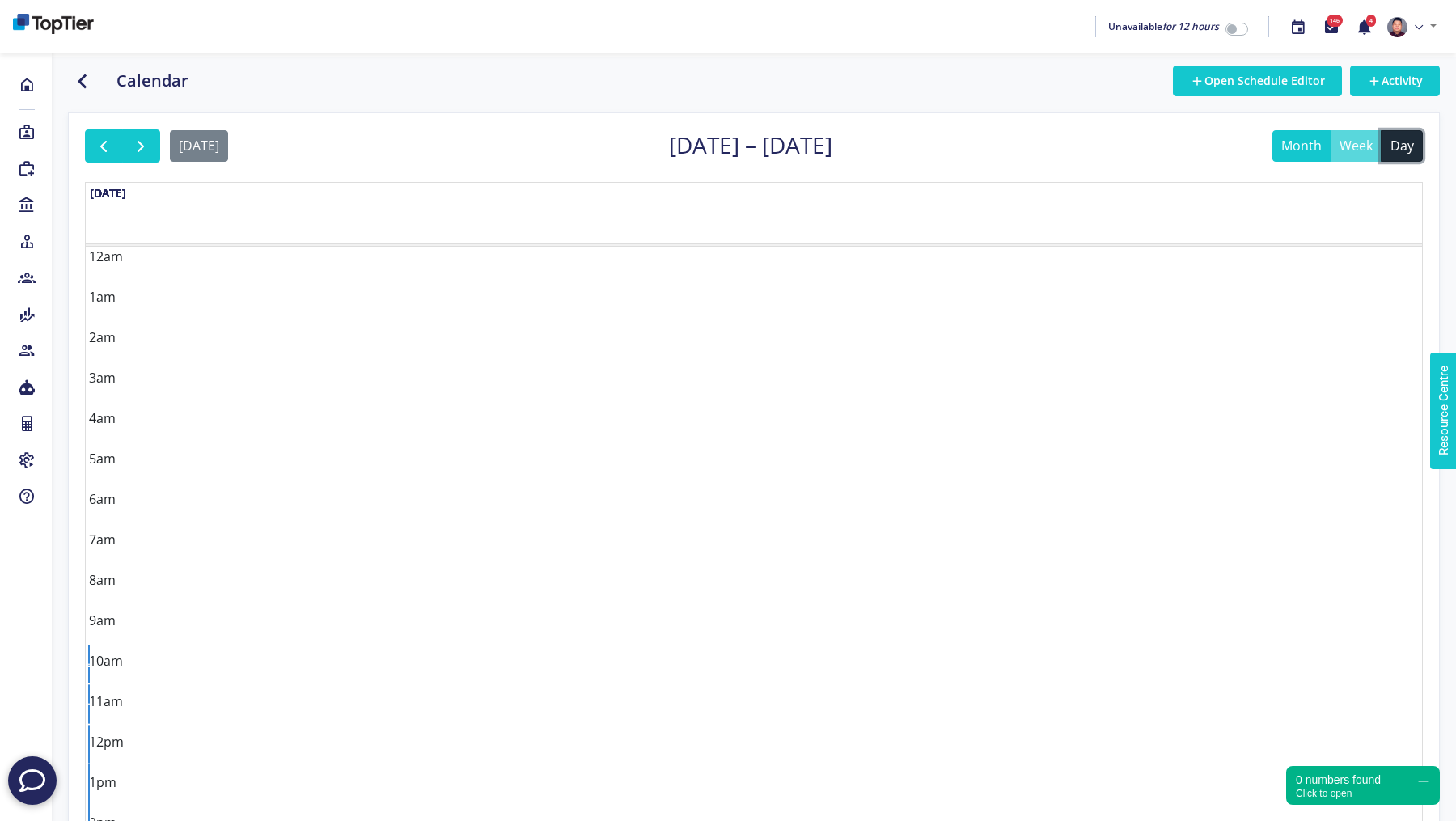
click at [1400, 152] on button "day" at bounding box center [1401, 146] width 42 height 32
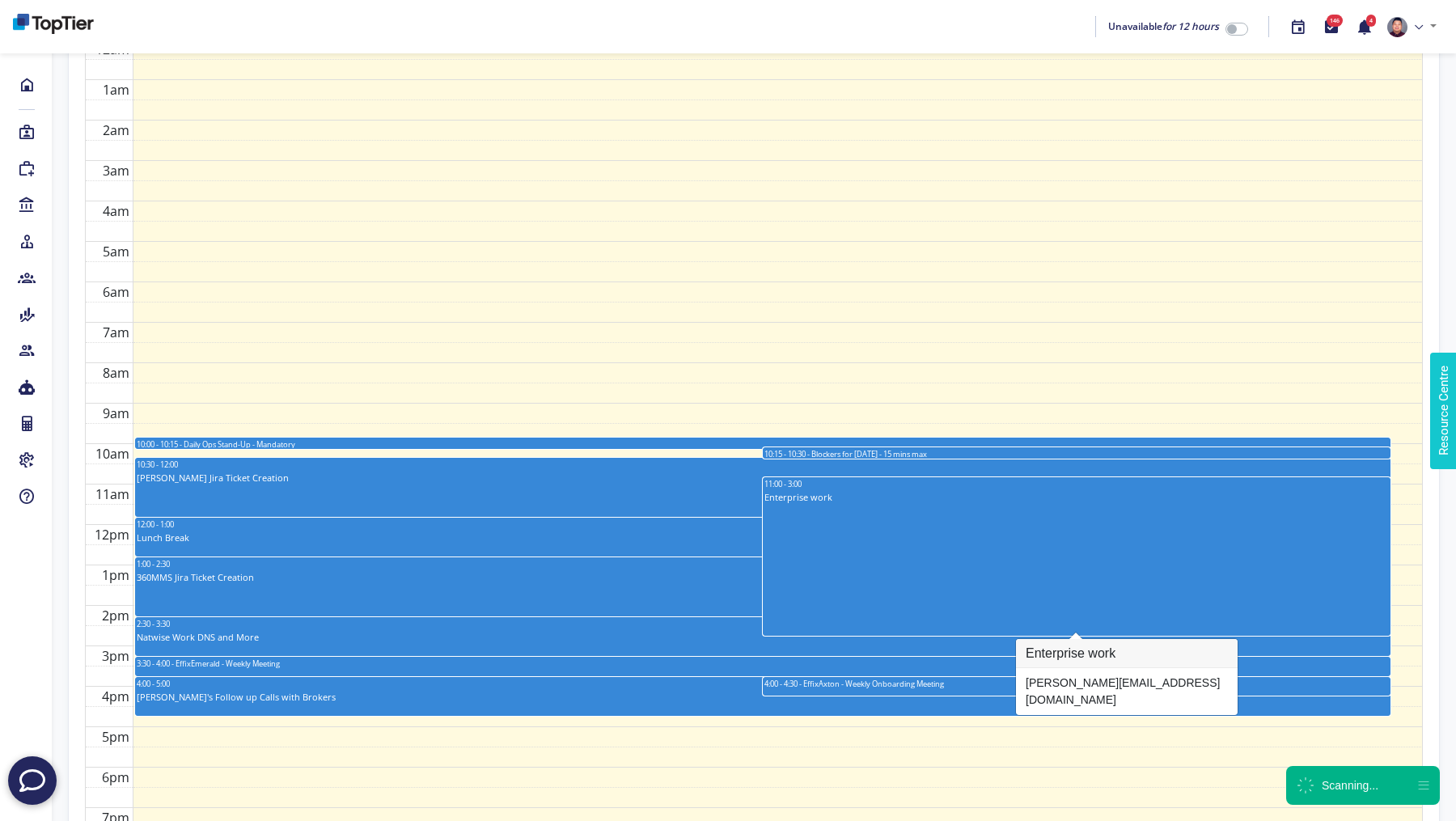
scroll to position [186, 0]
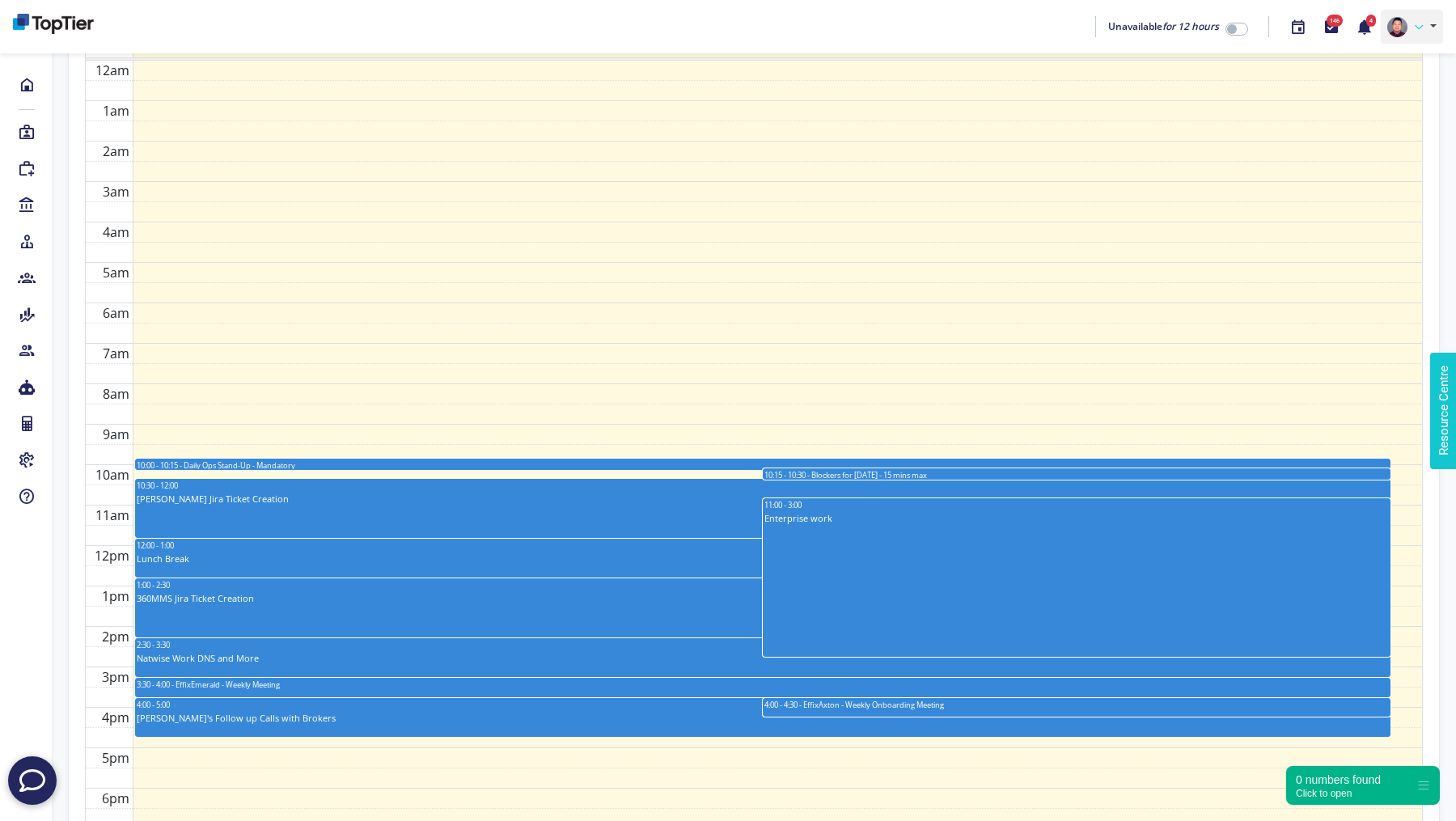
click at [1408, 34] on link at bounding box center [1412, 27] width 62 height 34
click at [1394, 110] on link "Settings" at bounding box center [1378, 111] width 128 height 24
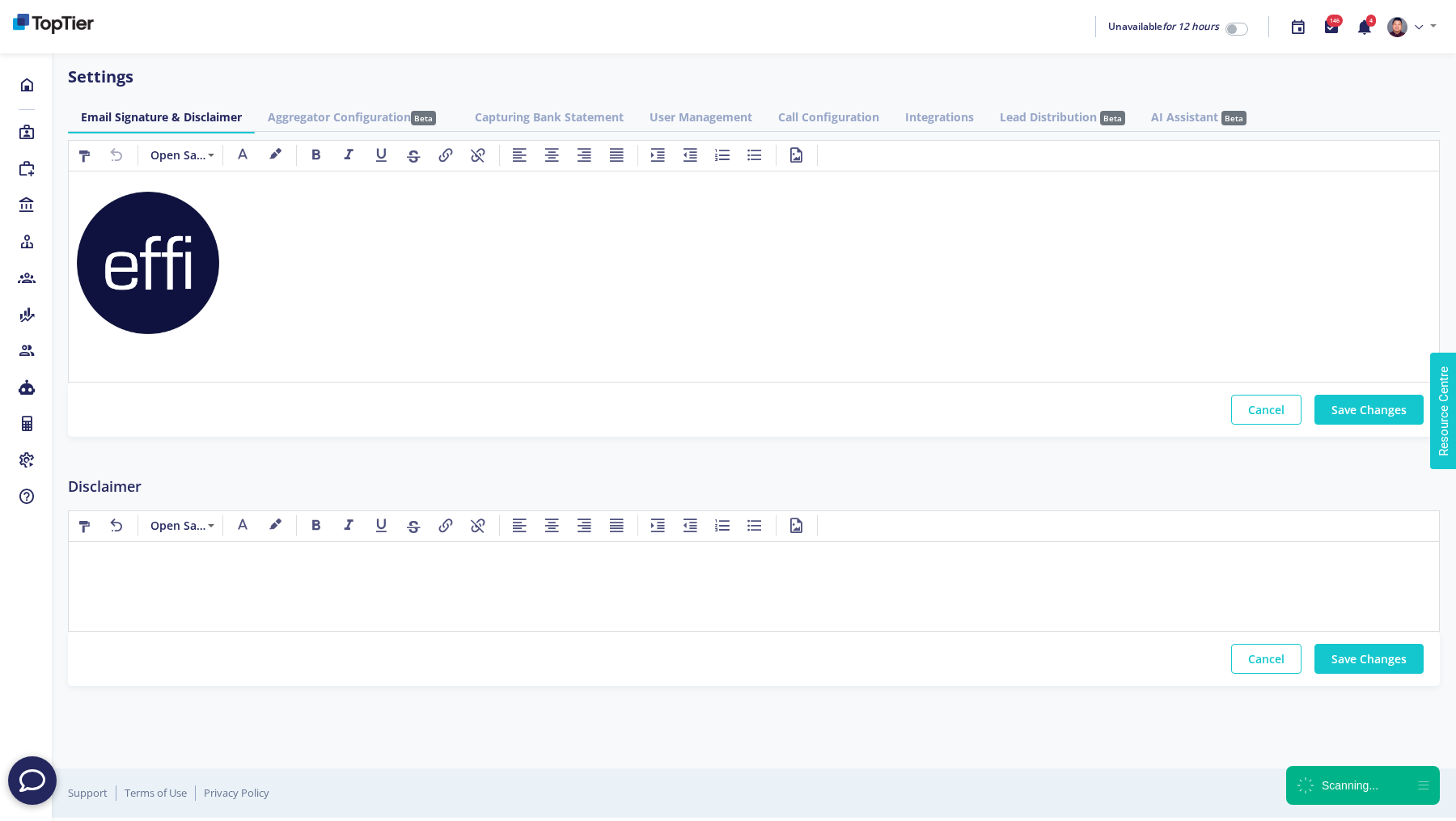
click at [1086, 116] on link "Lead Distribution Beta" at bounding box center [1062, 117] width 151 height 30
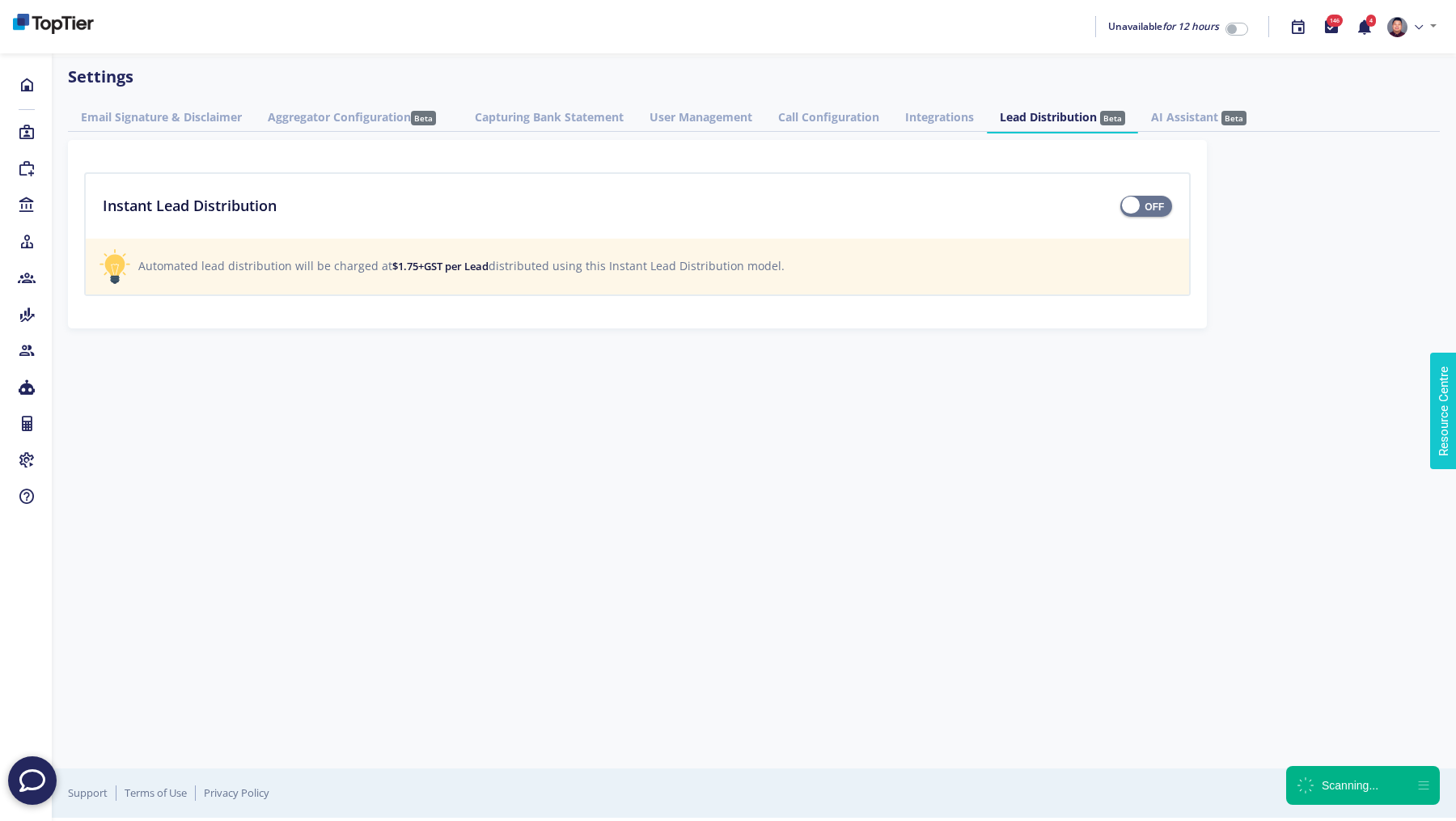
click at [1153, 201] on span at bounding box center [1145, 201] width 52 height 0
click at [0, 0] on input "checkbox" at bounding box center [0, 0] width 0 height 0
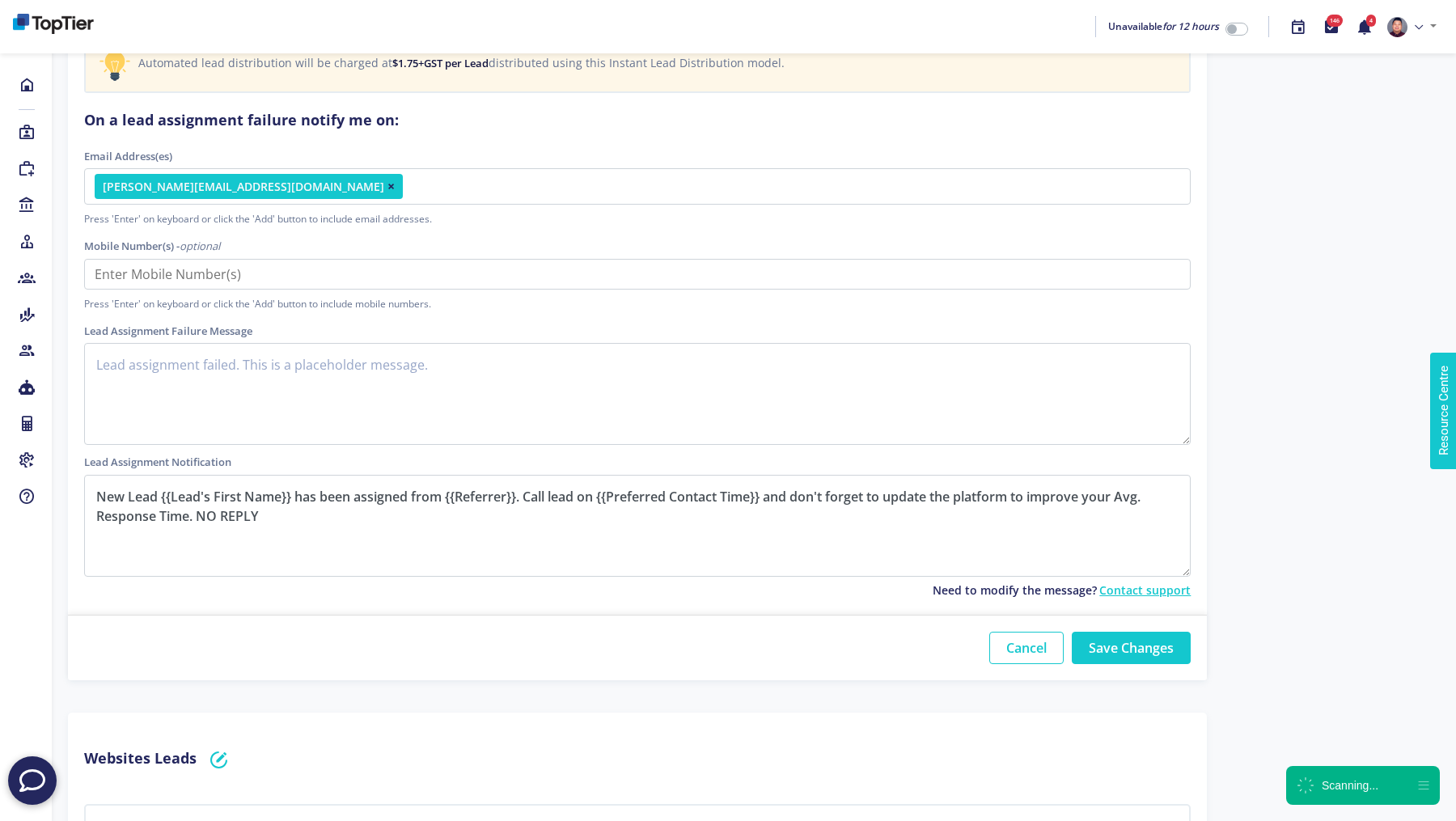
scroll to position [944, 0]
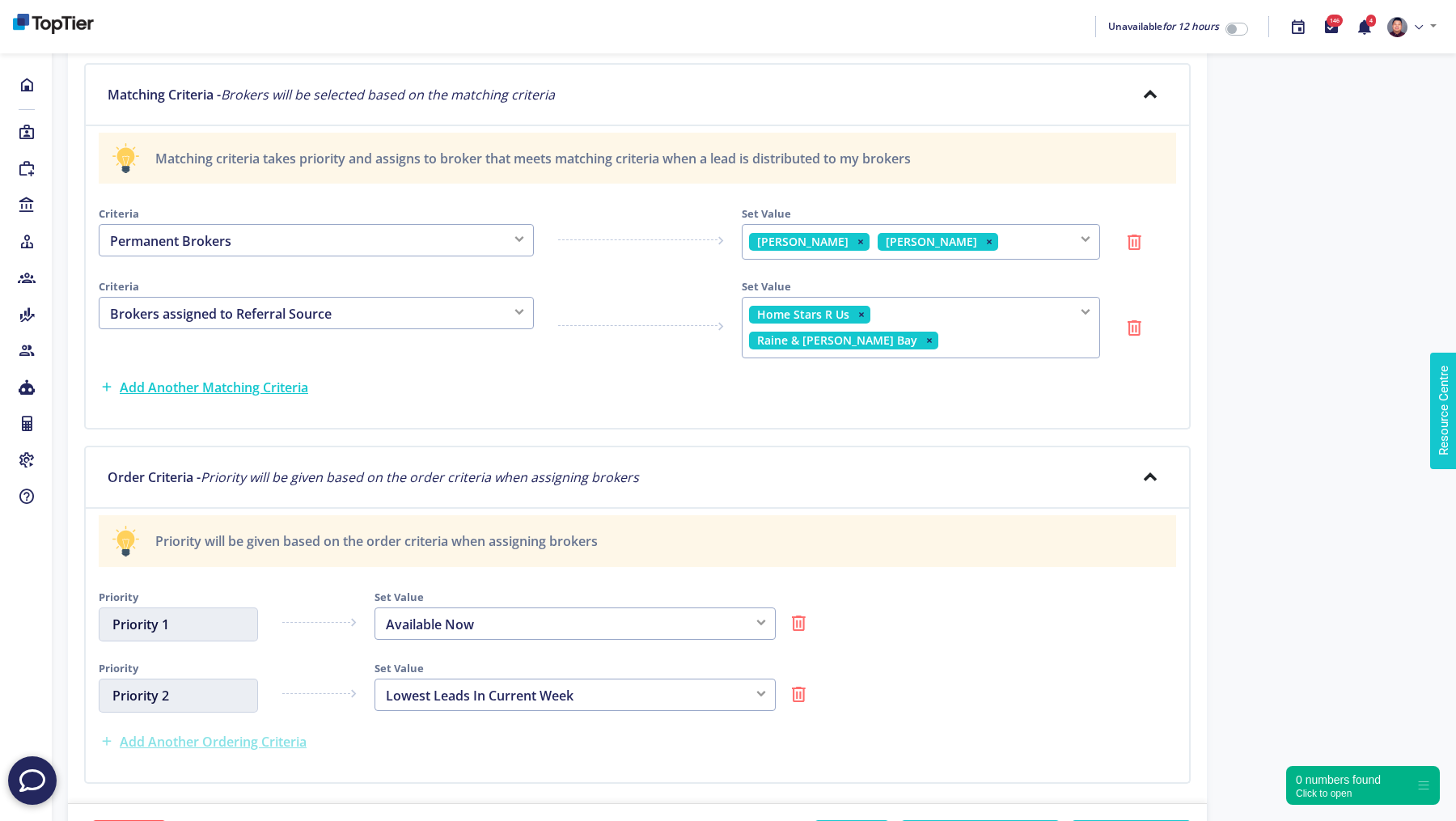
click at [248, 725] on button "Add Another Ordering Criteria" at bounding box center [211, 742] width 225 height 33
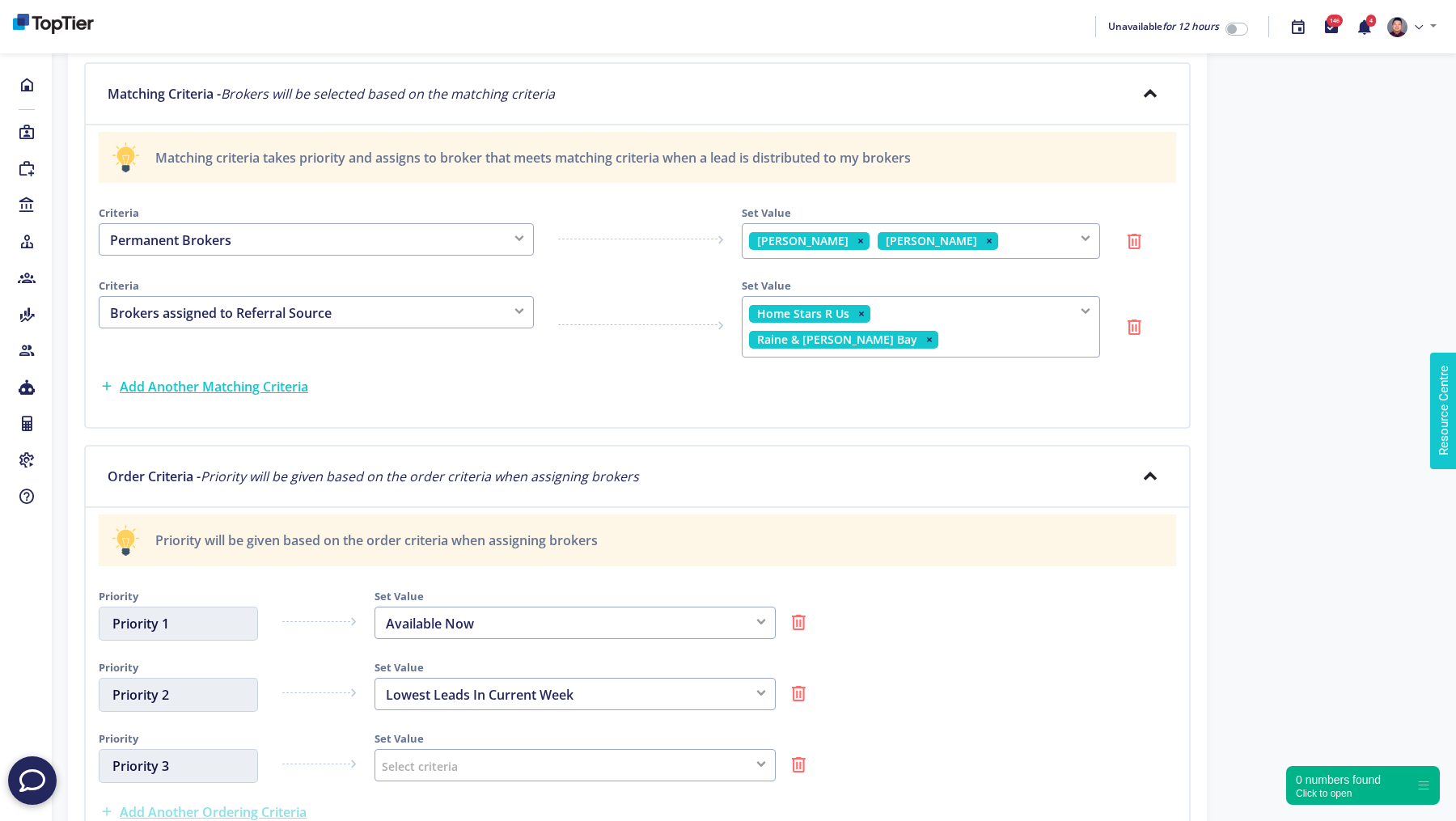
scroll to position [1177, 0]
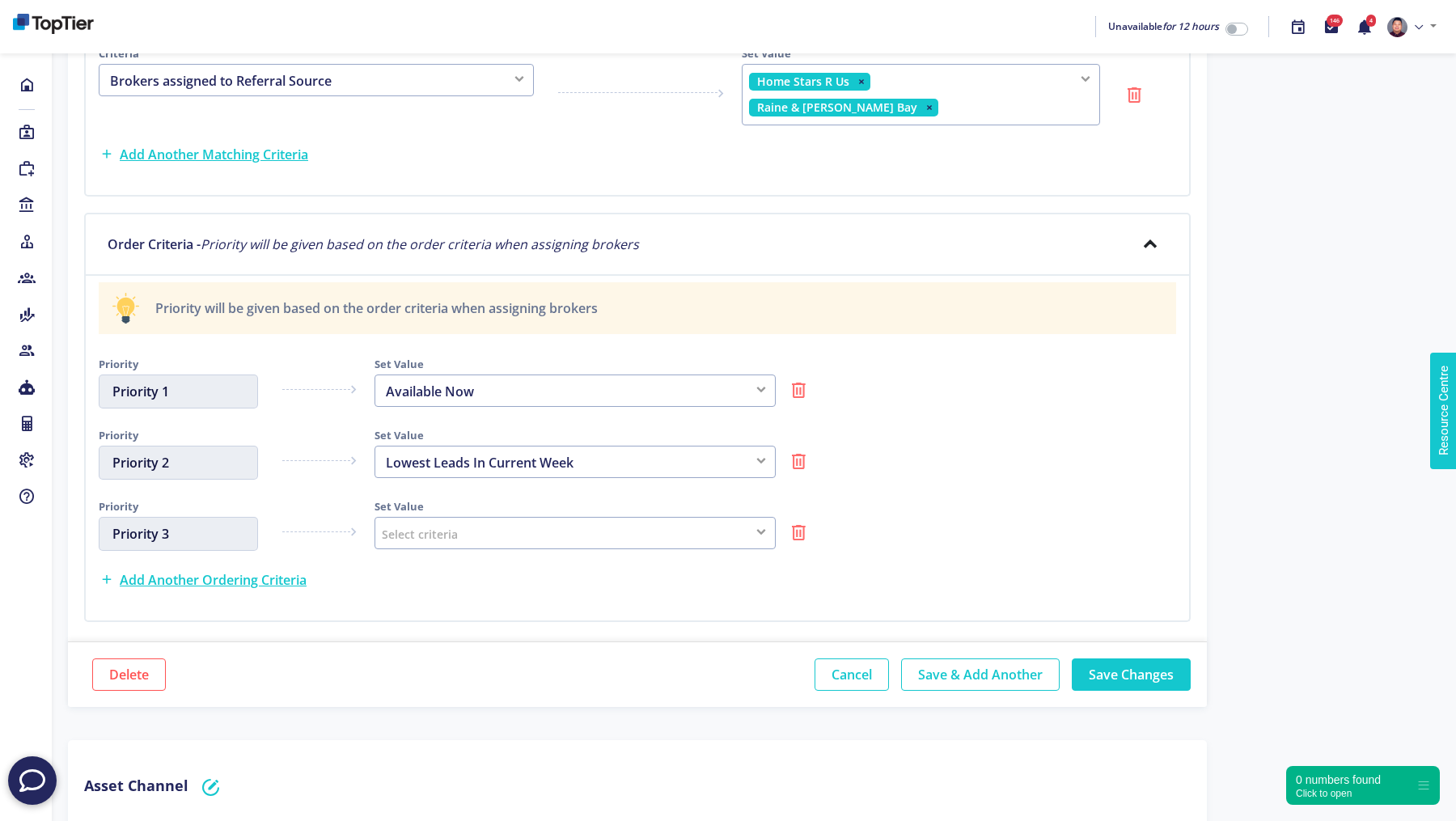
click at [541, 517] on div "Select criteria" at bounding box center [575, 533] width 402 height 33
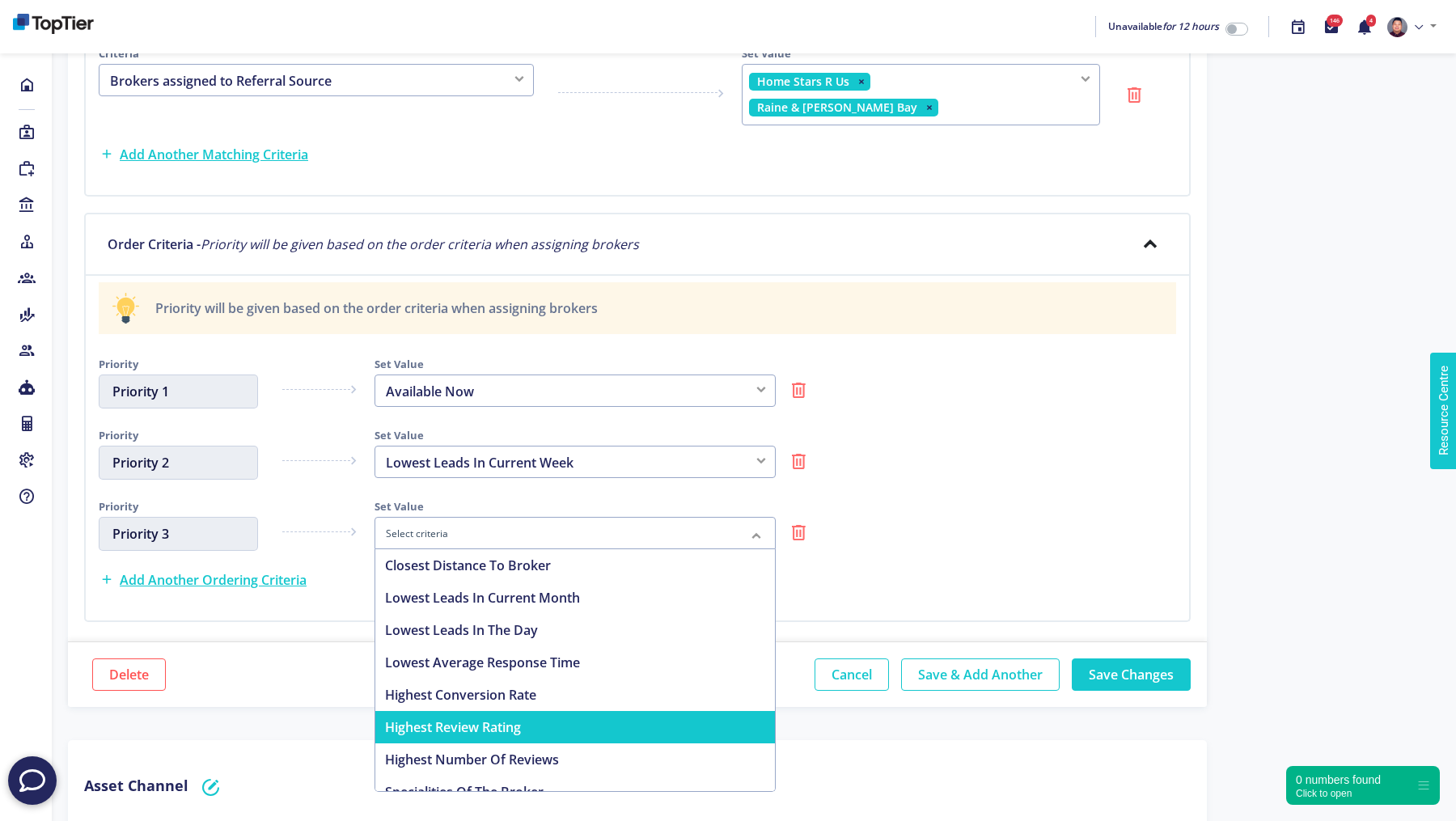
scroll to position [81, 0]
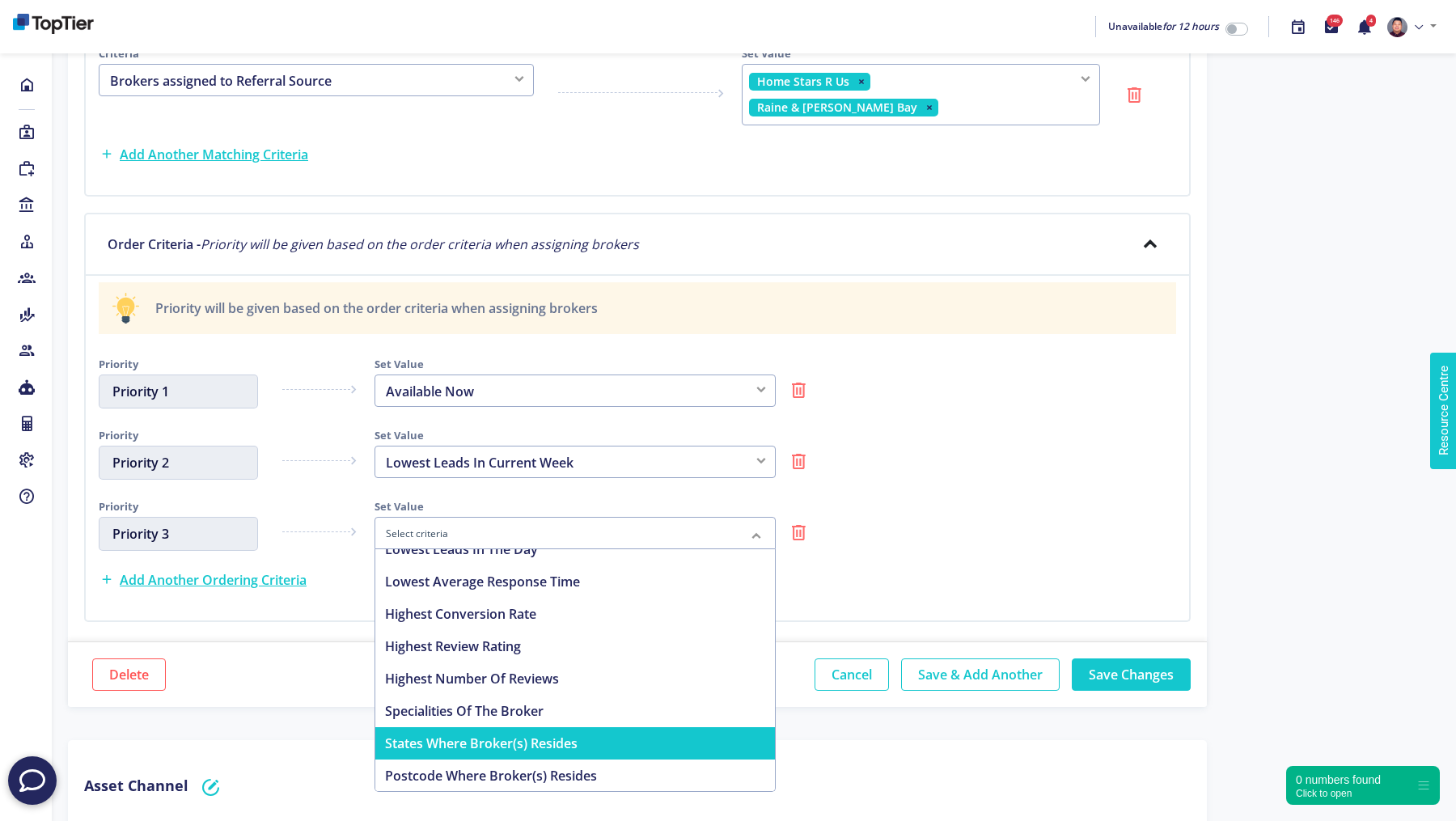
click at [547, 734] on span "States Where Broker(s) Resides" at bounding box center [481, 743] width 192 height 18
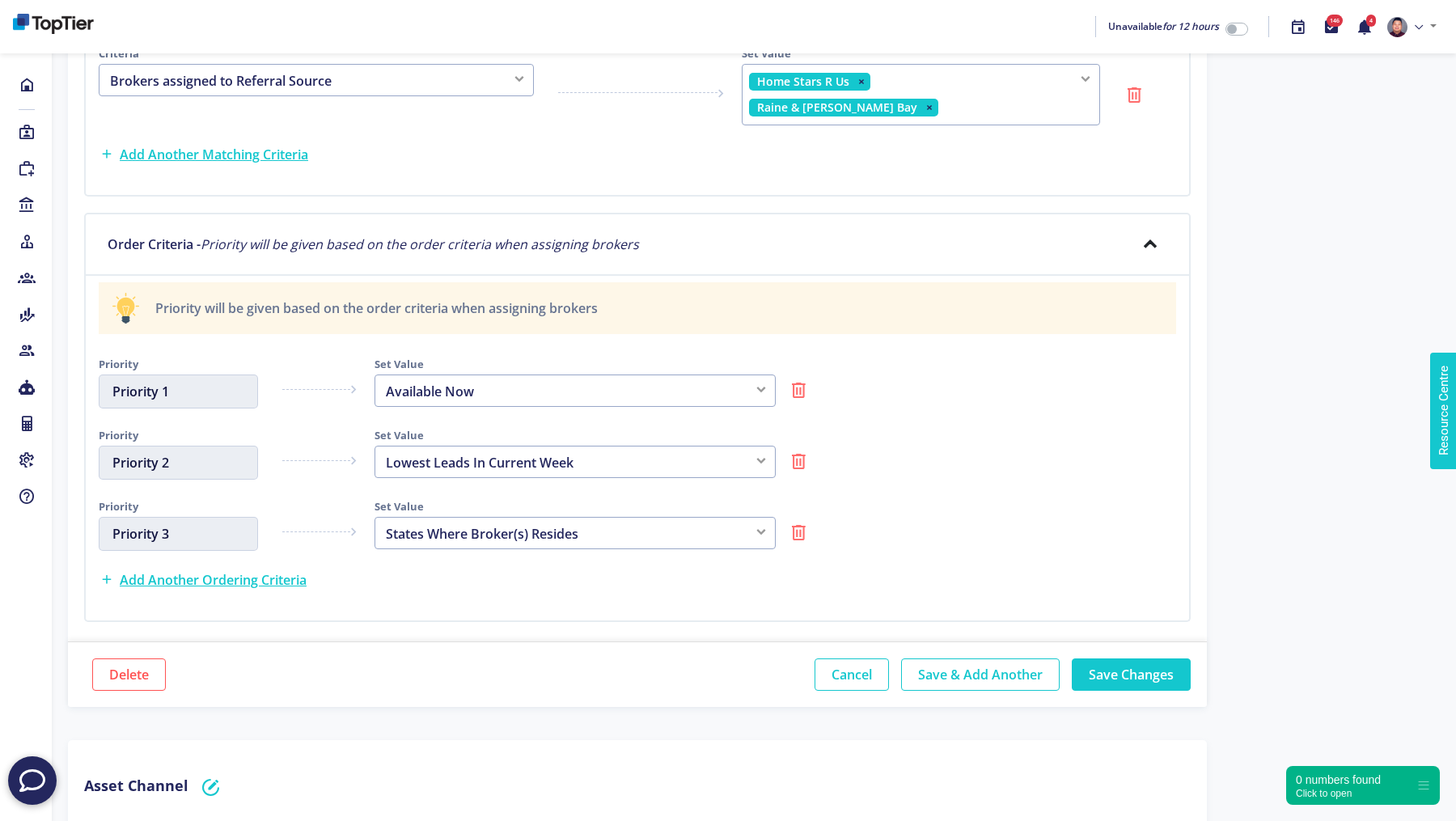
scroll to position [48, 0]
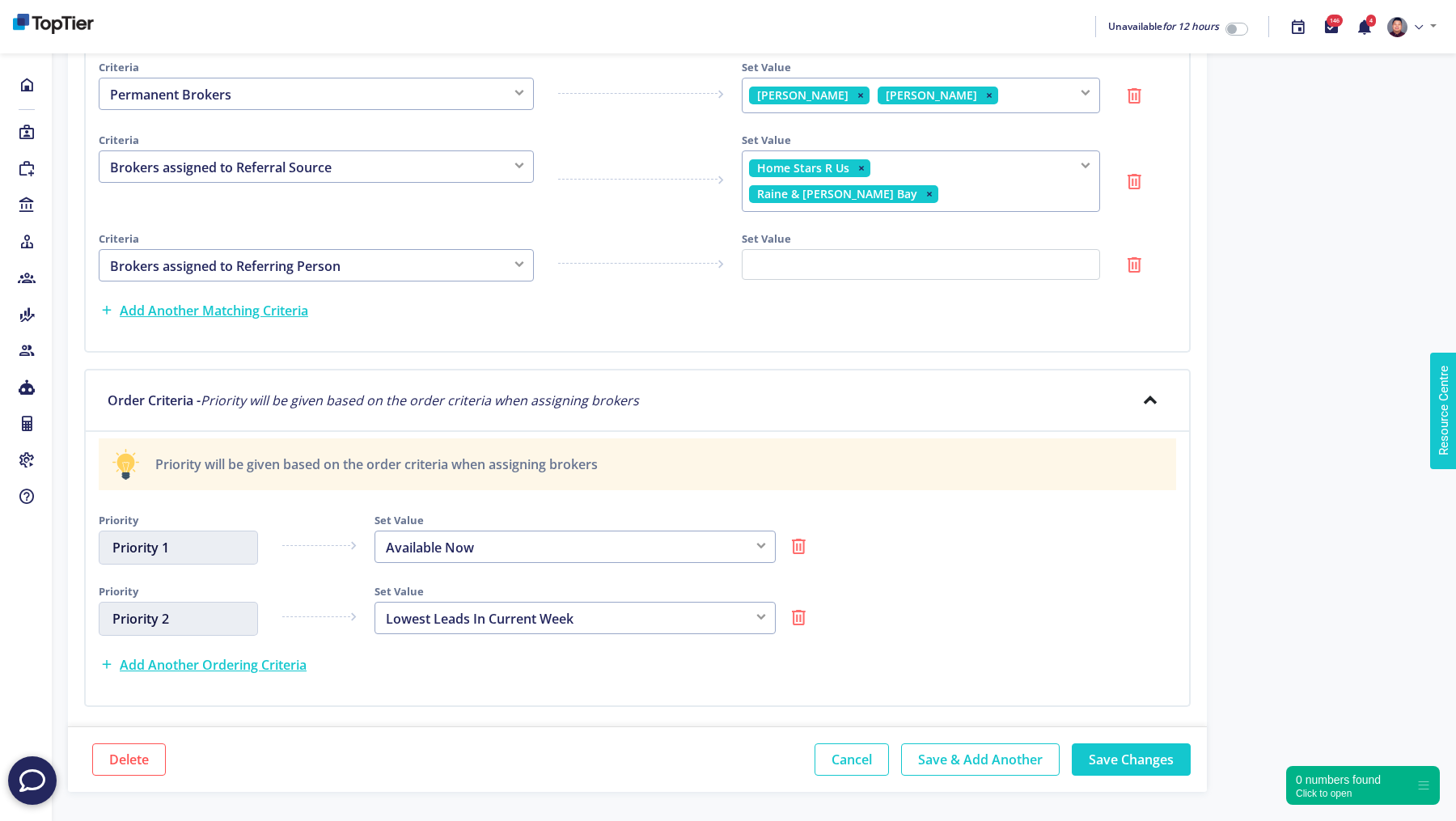
scroll to position [1061, 0]
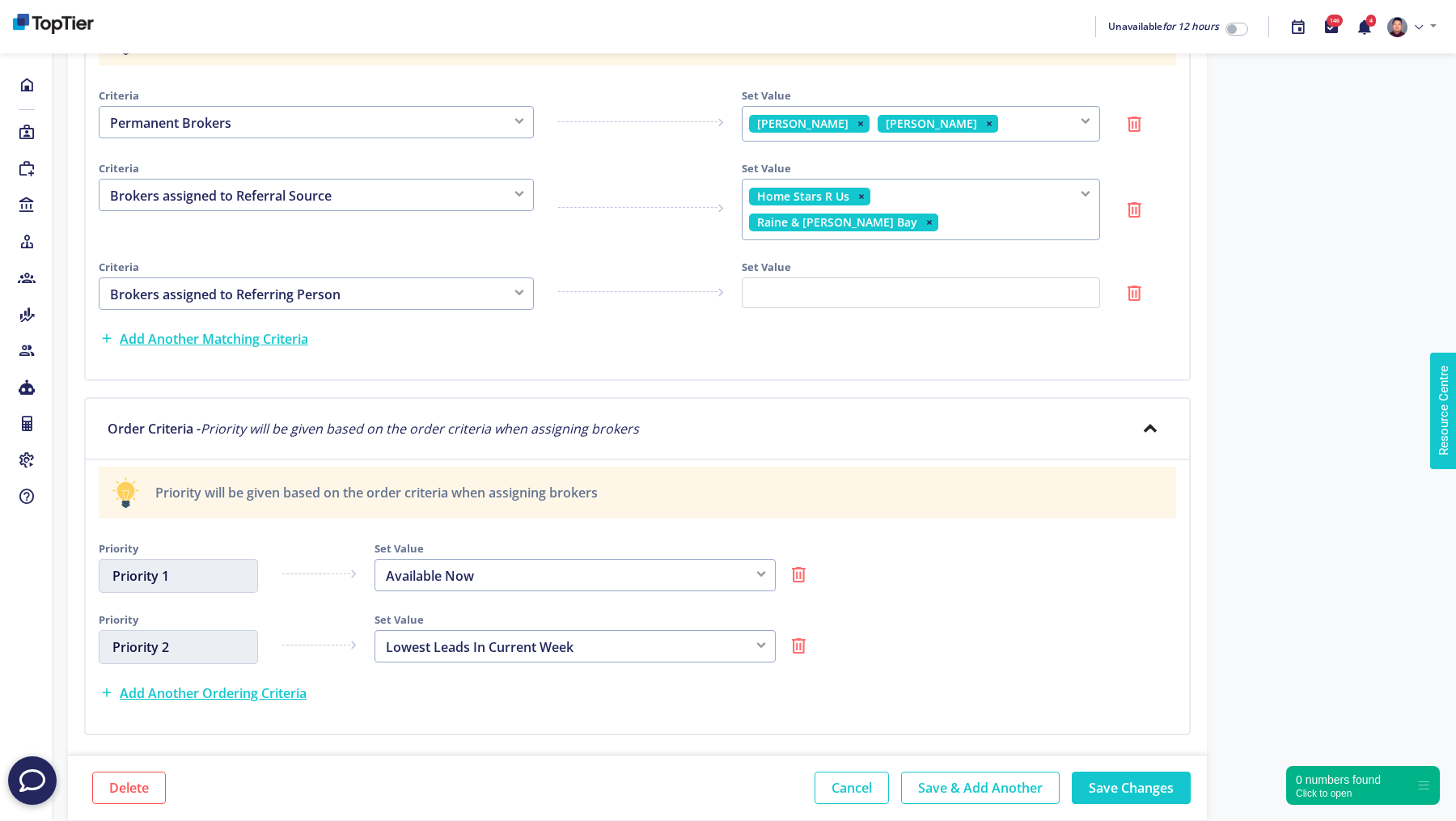
click at [593, 170] on div at bounding box center [637, 204] width 183 height 99
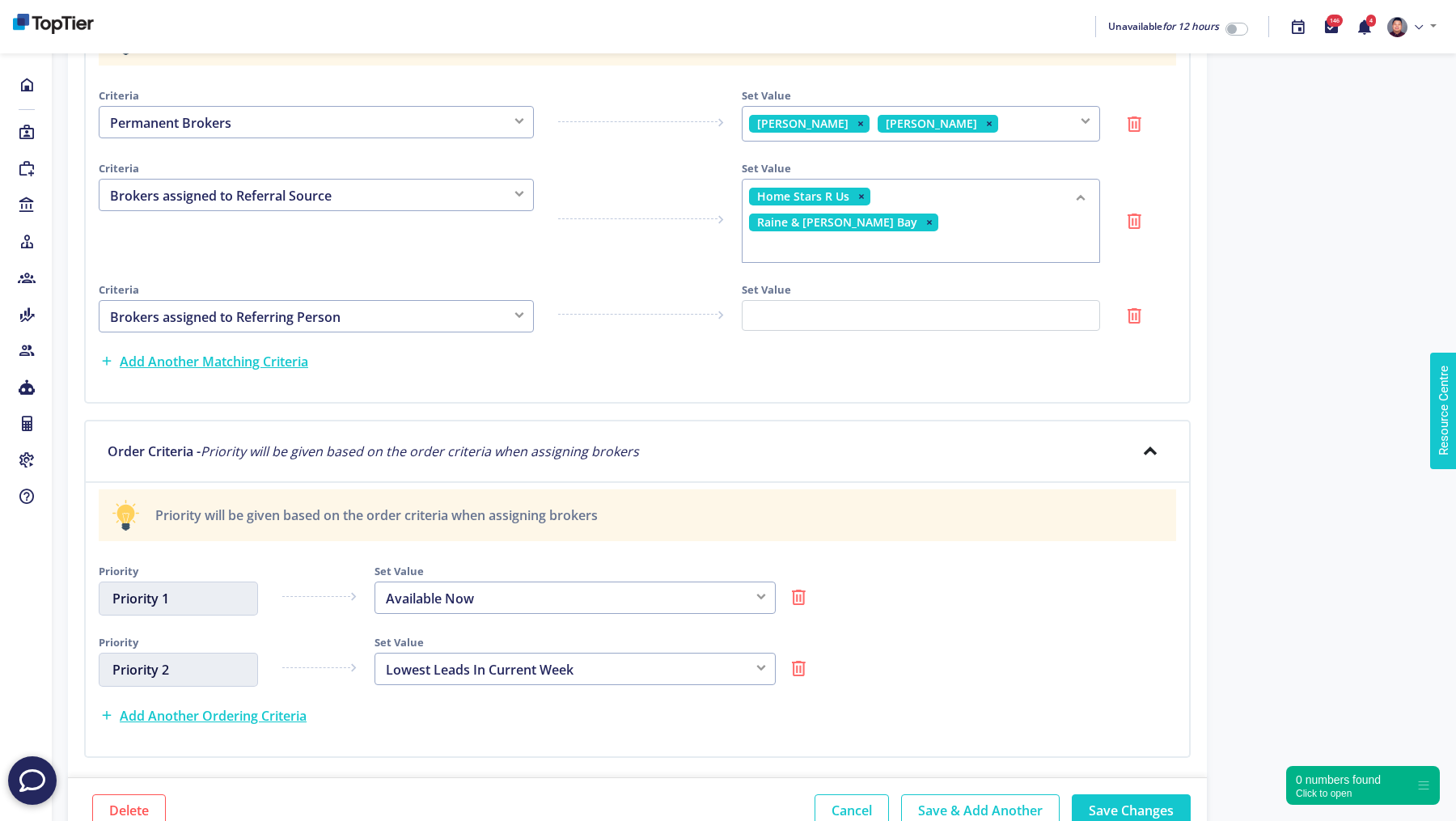
click at [1065, 191] on div "Home Stars R Us Raine & [PERSON_NAME] Bay Grit Property Group Google Lead Amita…" at bounding box center [921, 221] width 358 height 84
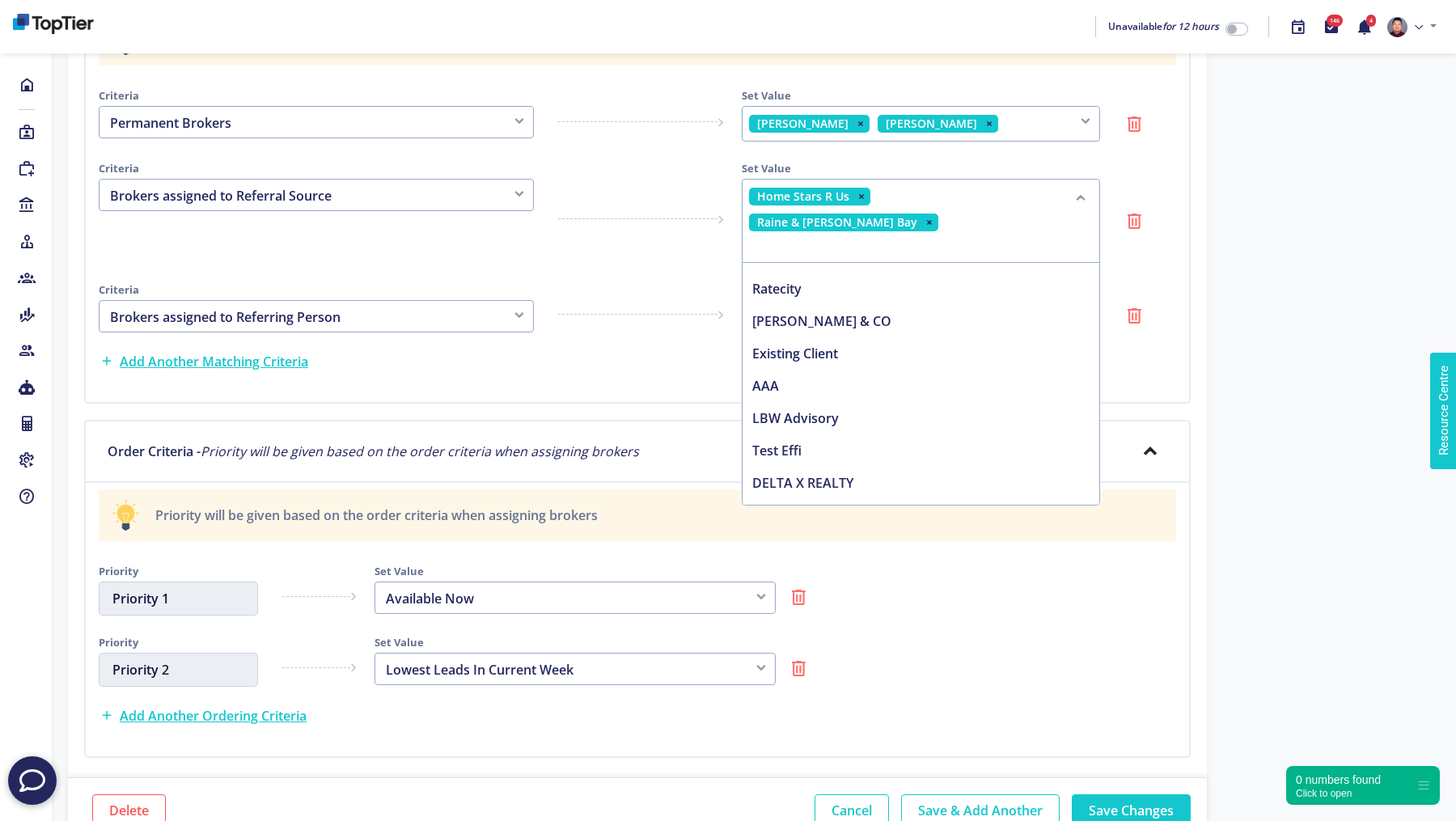
scroll to position [0, 0]
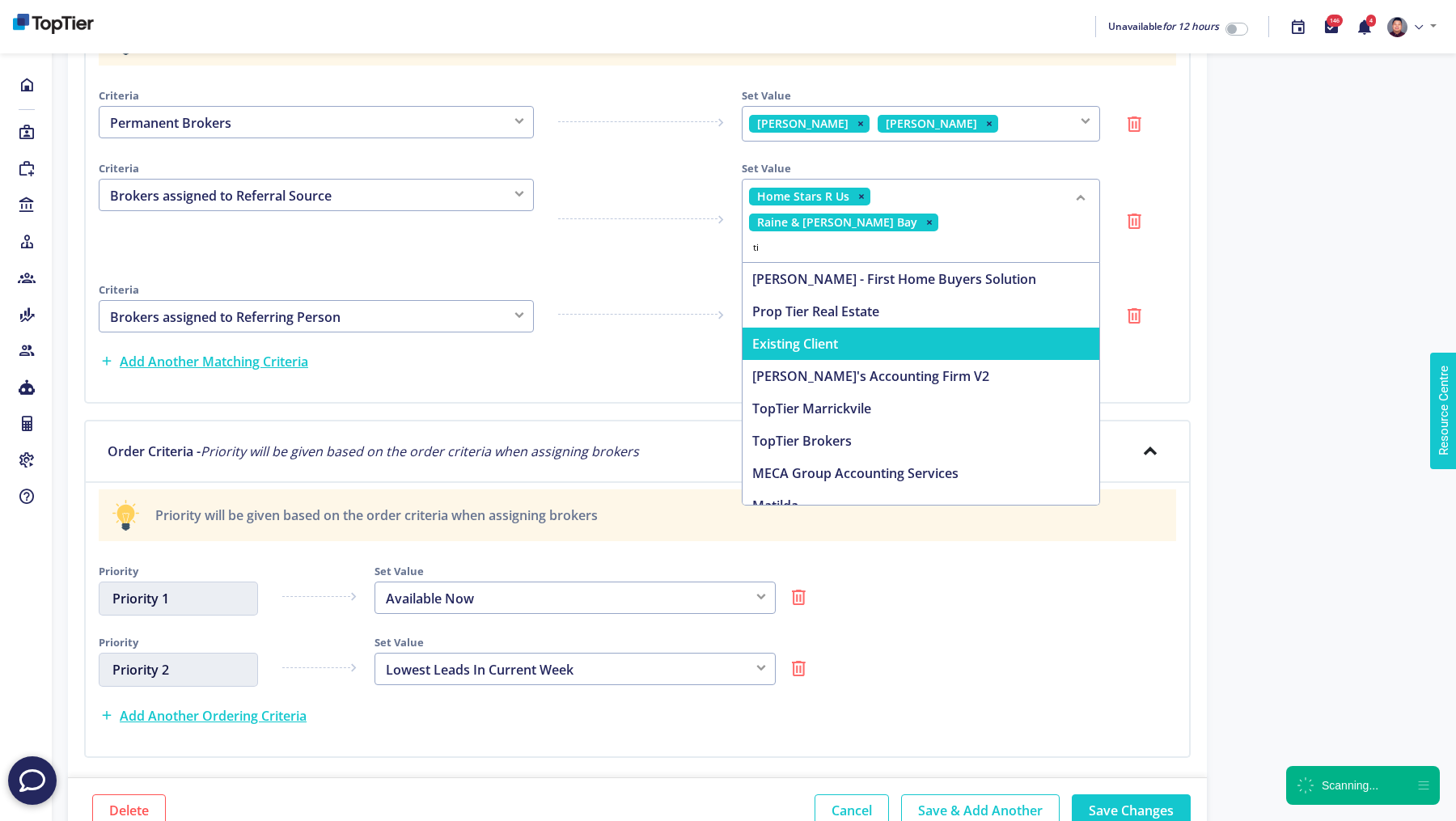
type input "t"
type input "face"
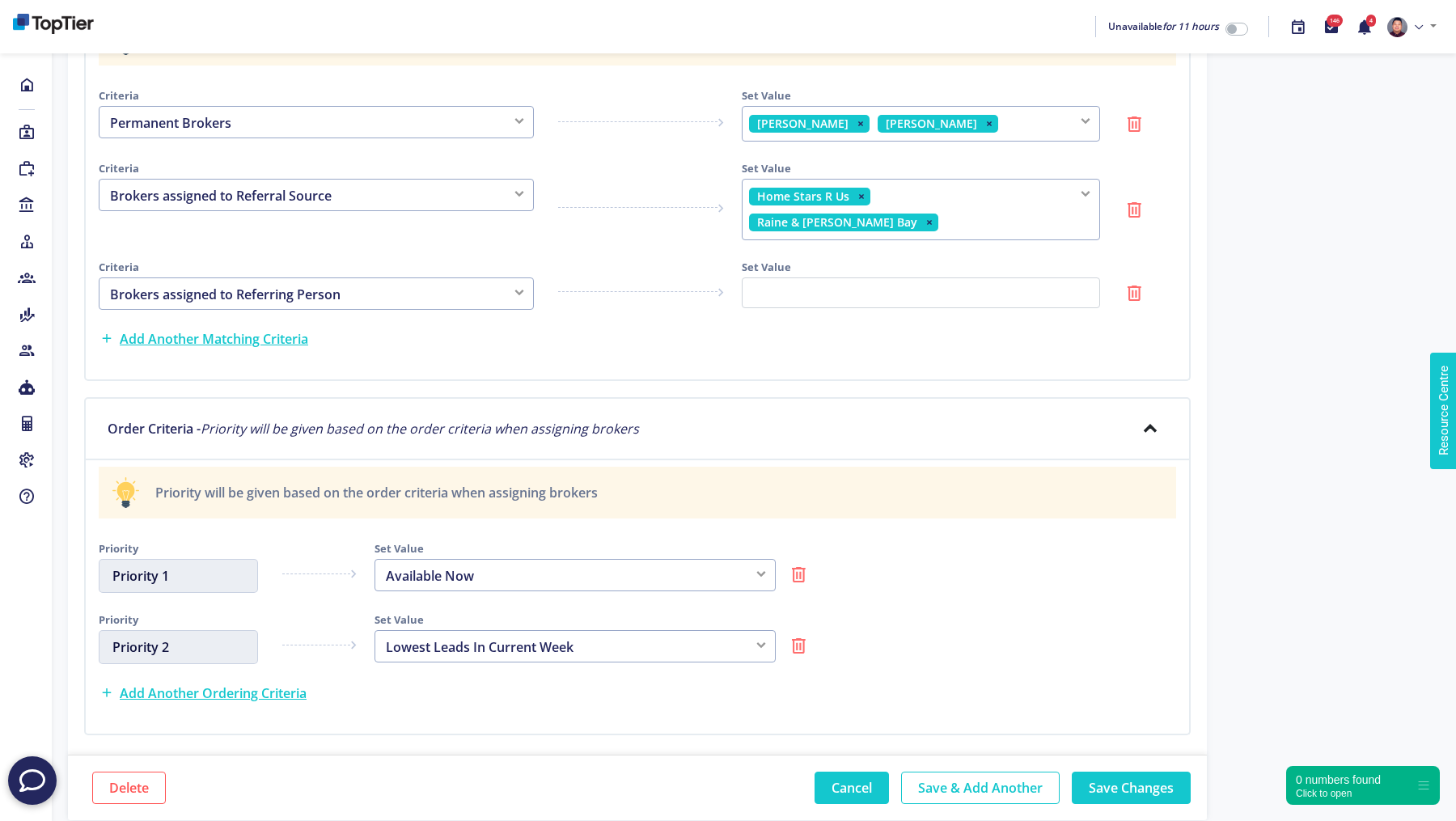
click at [861, 771] on button "Cancel" at bounding box center [852, 787] width 74 height 33
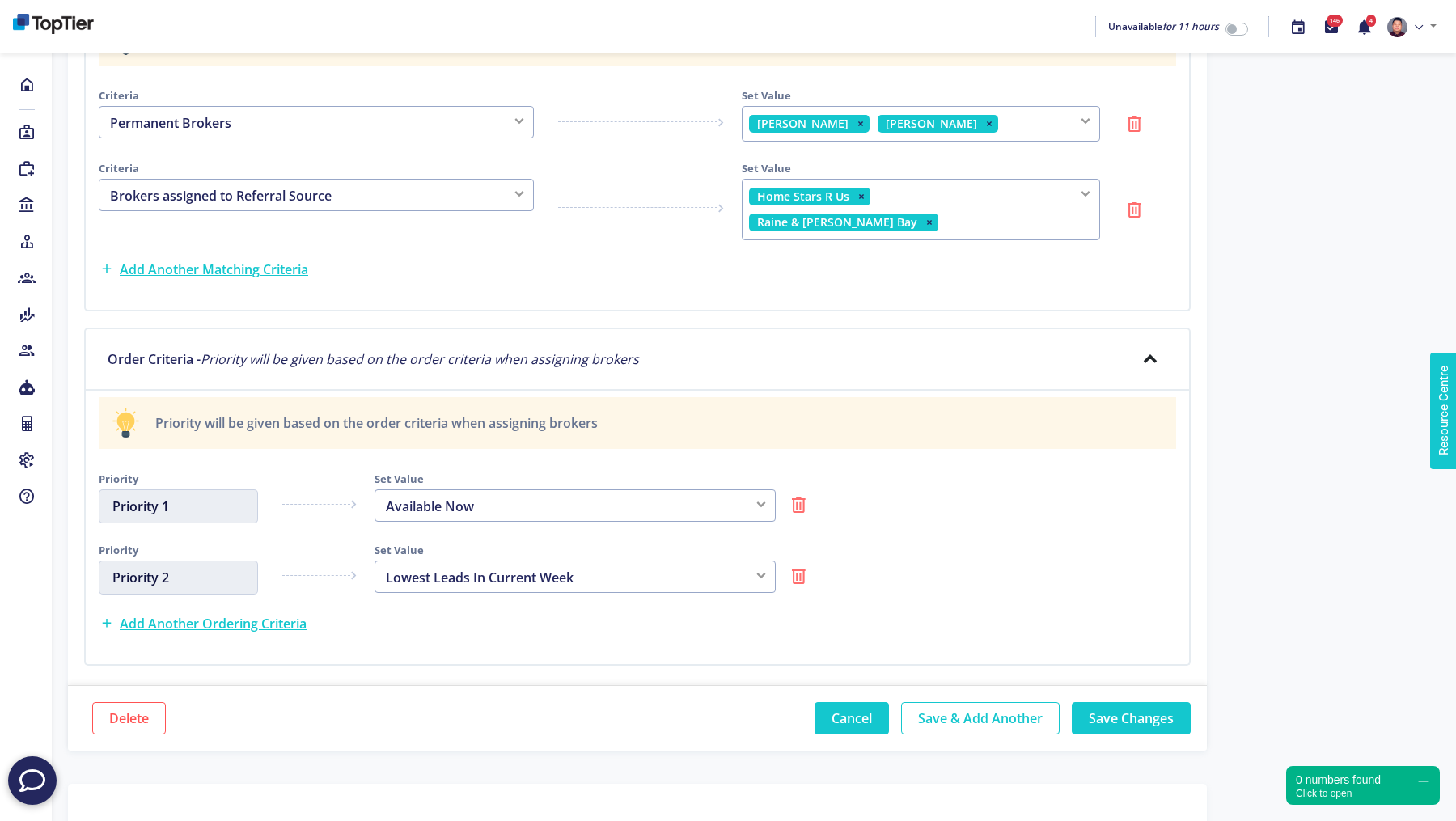
click at [867, 702] on button "Cancel" at bounding box center [852, 718] width 74 height 33
click at [866, 702] on button "Cancel" at bounding box center [852, 718] width 74 height 33
